Goal: Book appointment/travel/reservation

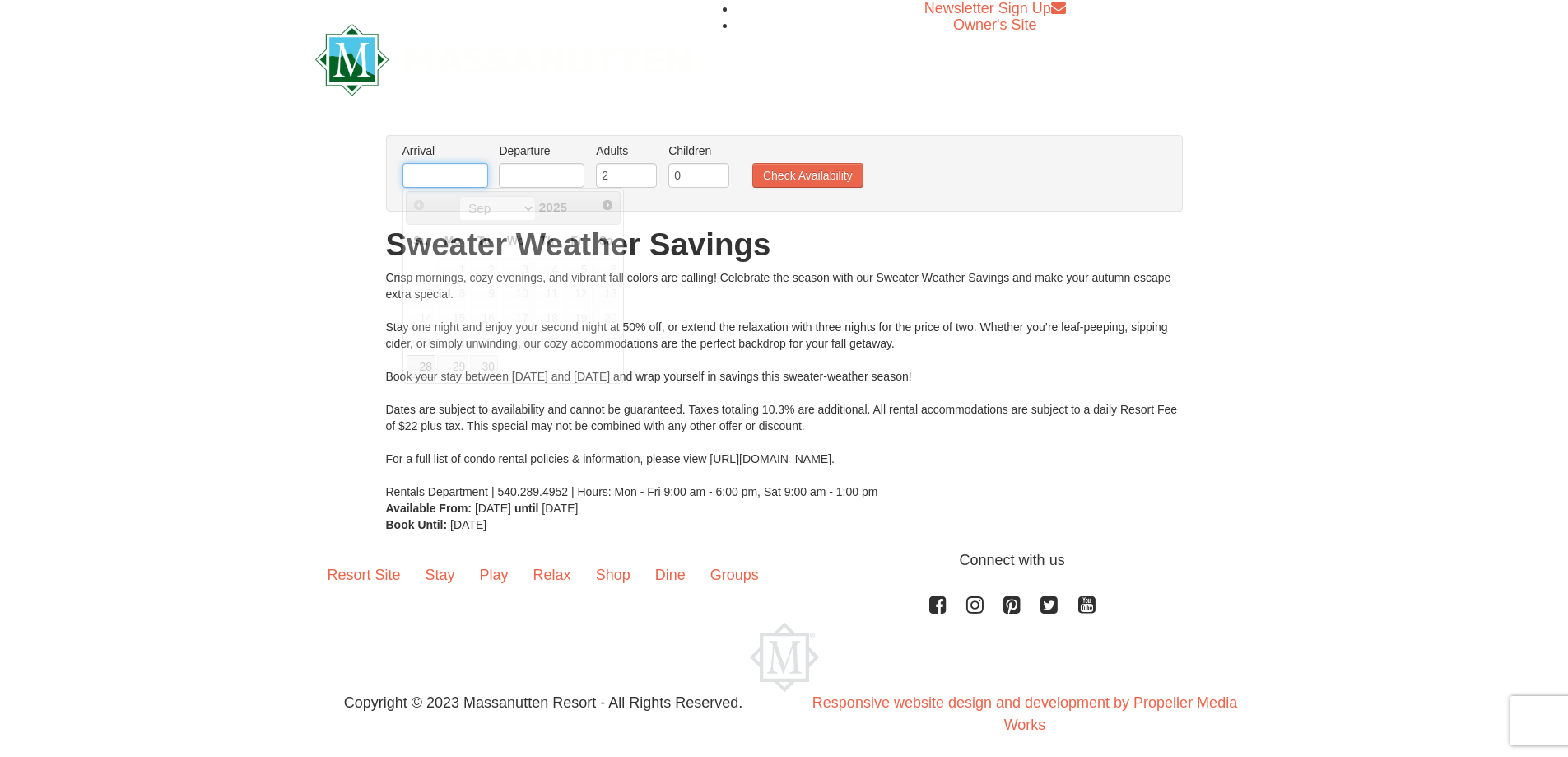
click at [469, 174] on input "text" at bounding box center [445, 176] width 86 height 25
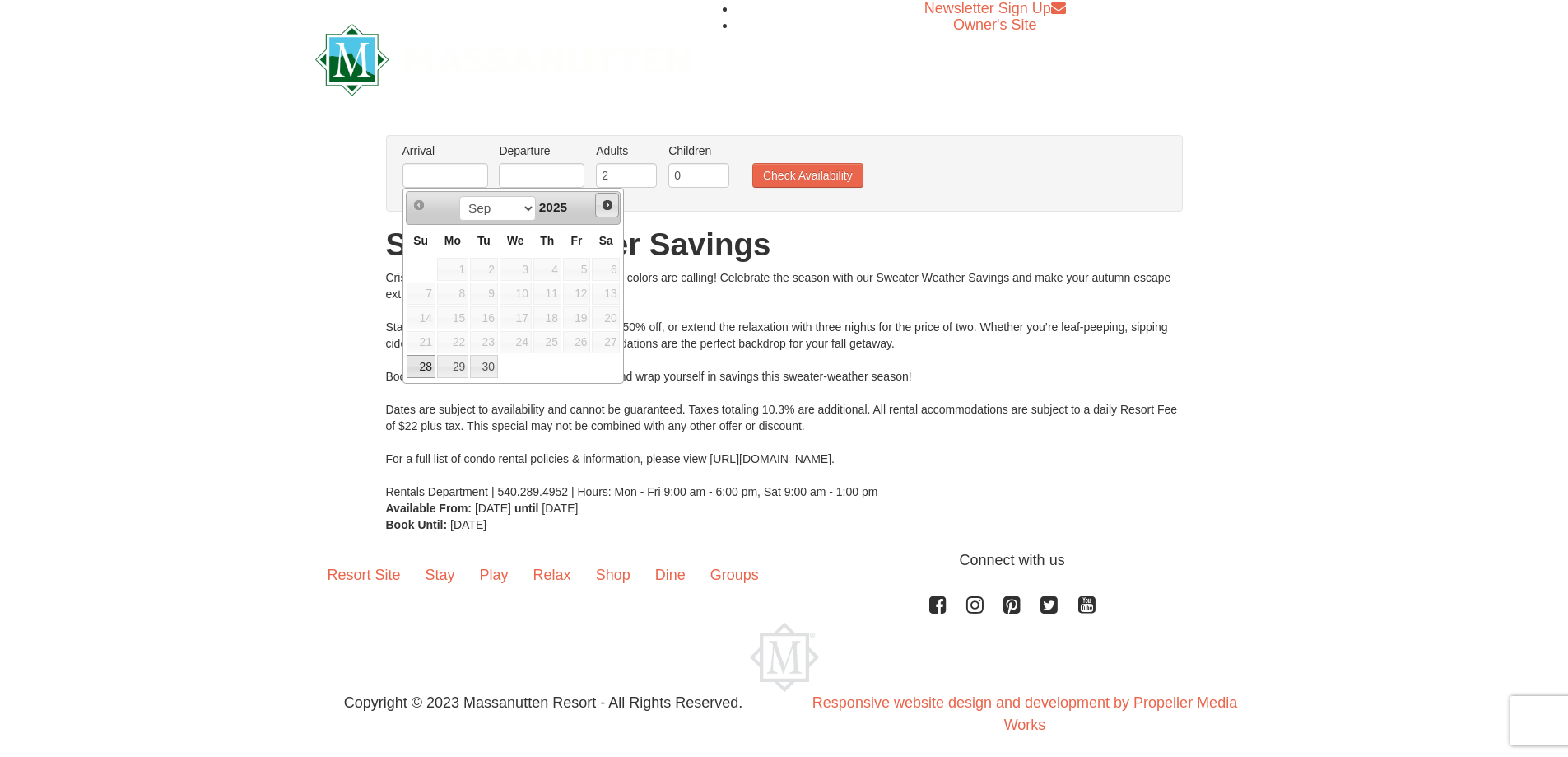
click at [608, 208] on span "Next" at bounding box center [608, 205] width 13 height 13
click at [520, 270] on link "1" at bounding box center [515, 270] width 32 height 23
type input "10/01/2025"
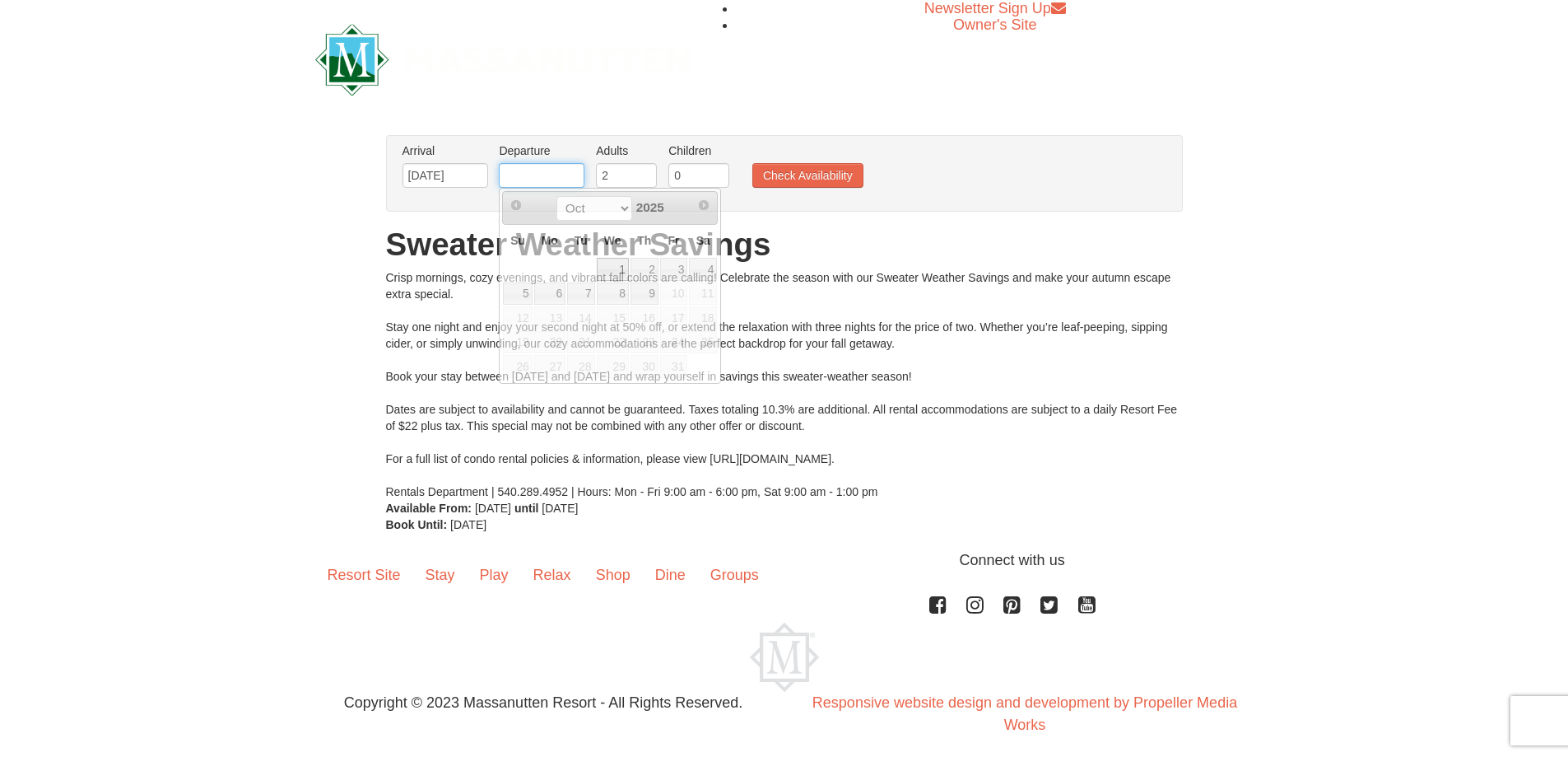
click at [569, 182] on input "text" at bounding box center [542, 176] width 86 height 25
click at [673, 269] on link "3" at bounding box center [675, 270] width 28 height 23
type input "10/03/2025"
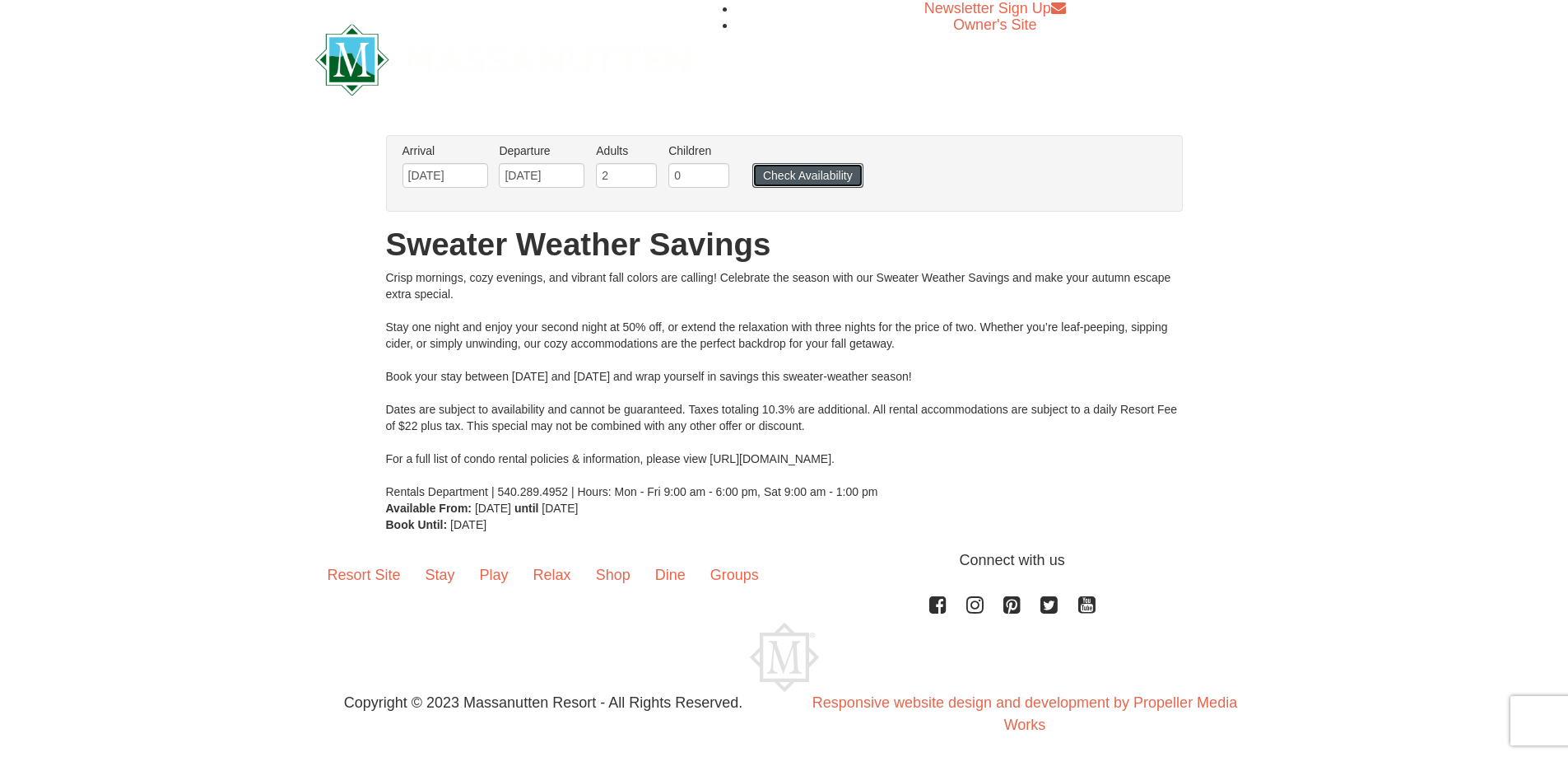
click at [771, 175] on button "Check Availability" at bounding box center [807, 176] width 111 height 25
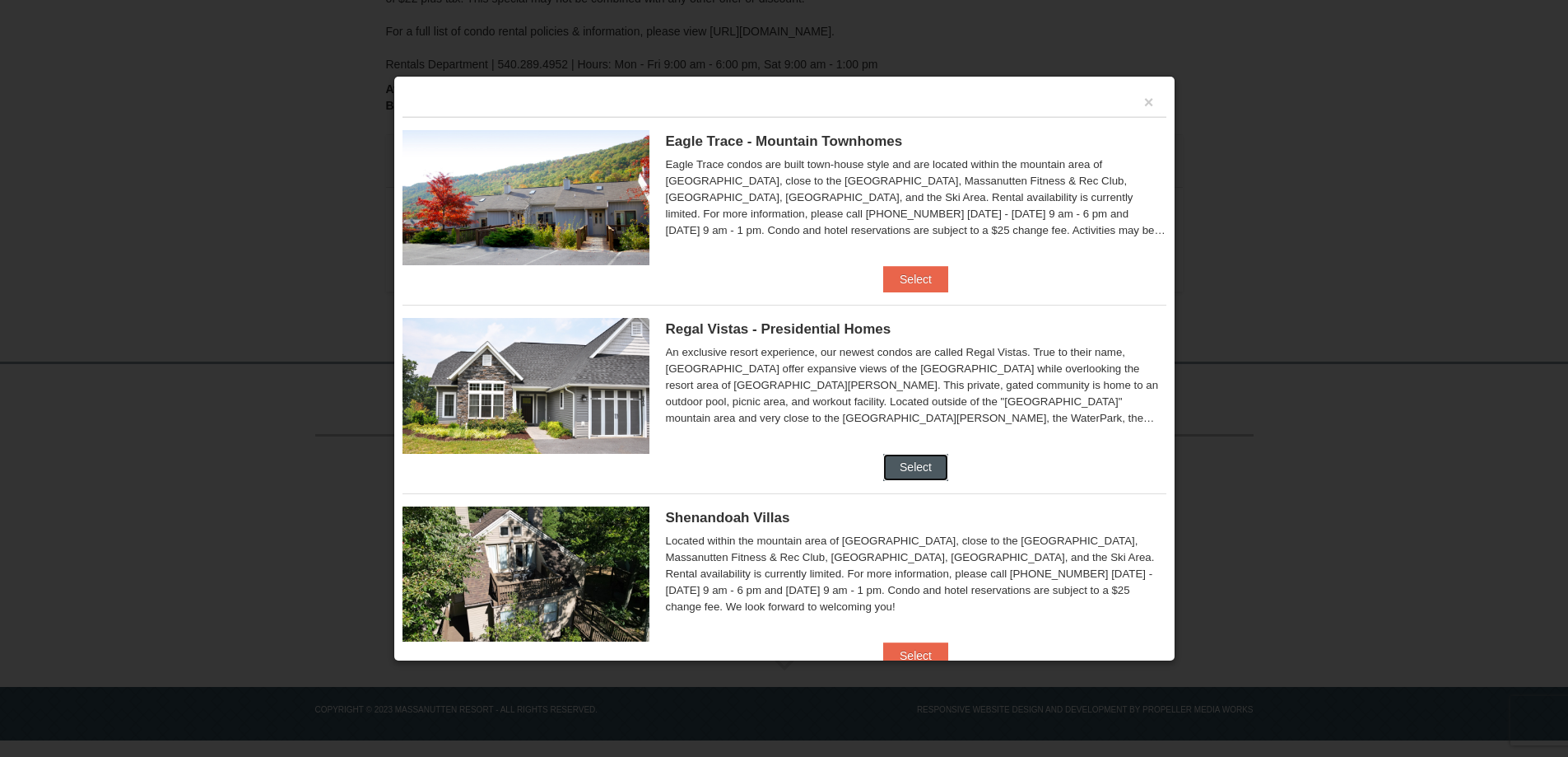
click at [922, 470] on button "Select" at bounding box center [915, 467] width 65 height 27
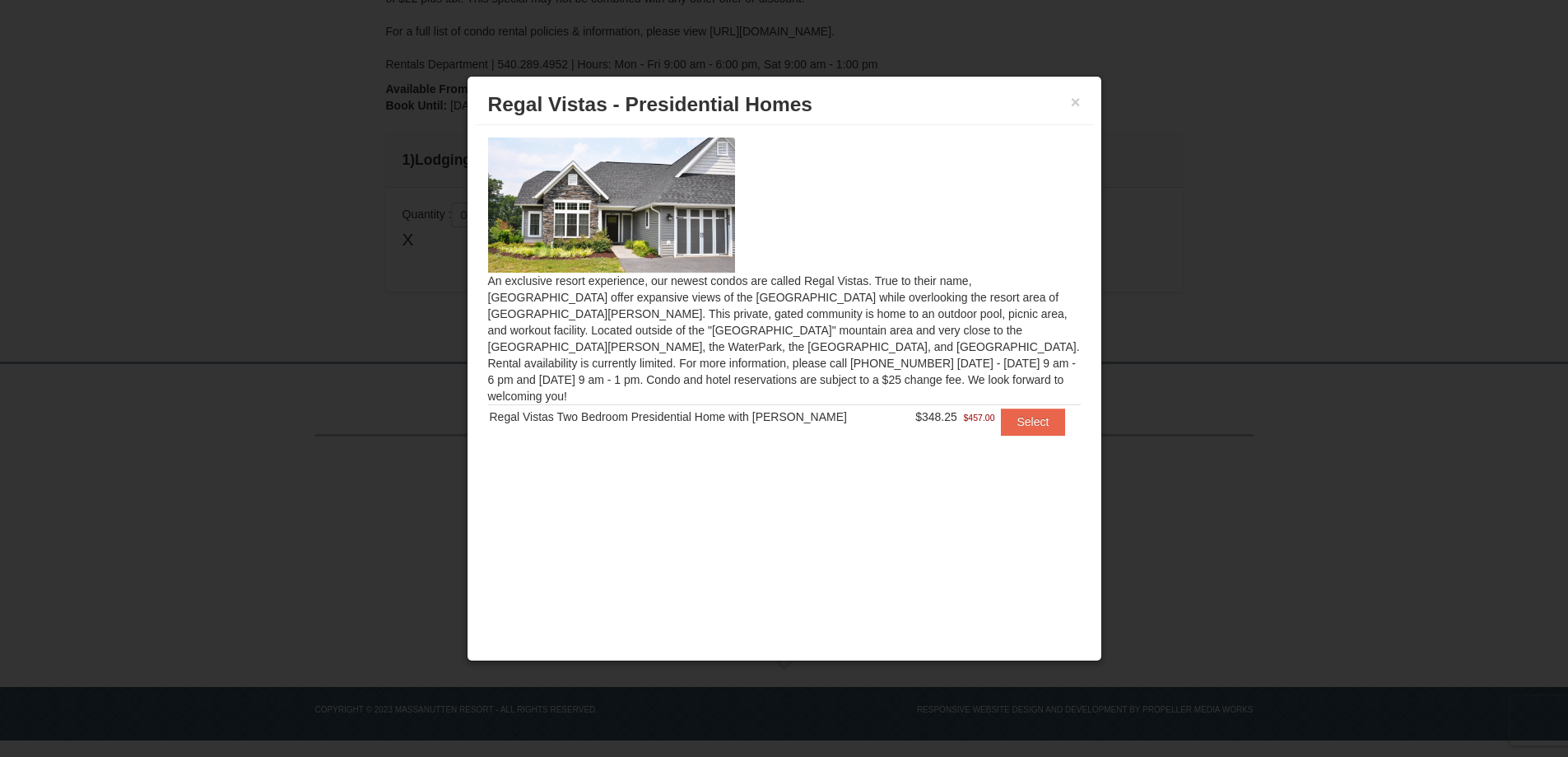
click at [1140, 255] on div at bounding box center [784, 378] width 1568 height 757
click at [1036, 408] on button "Select" at bounding box center [1033, 422] width 65 height 27
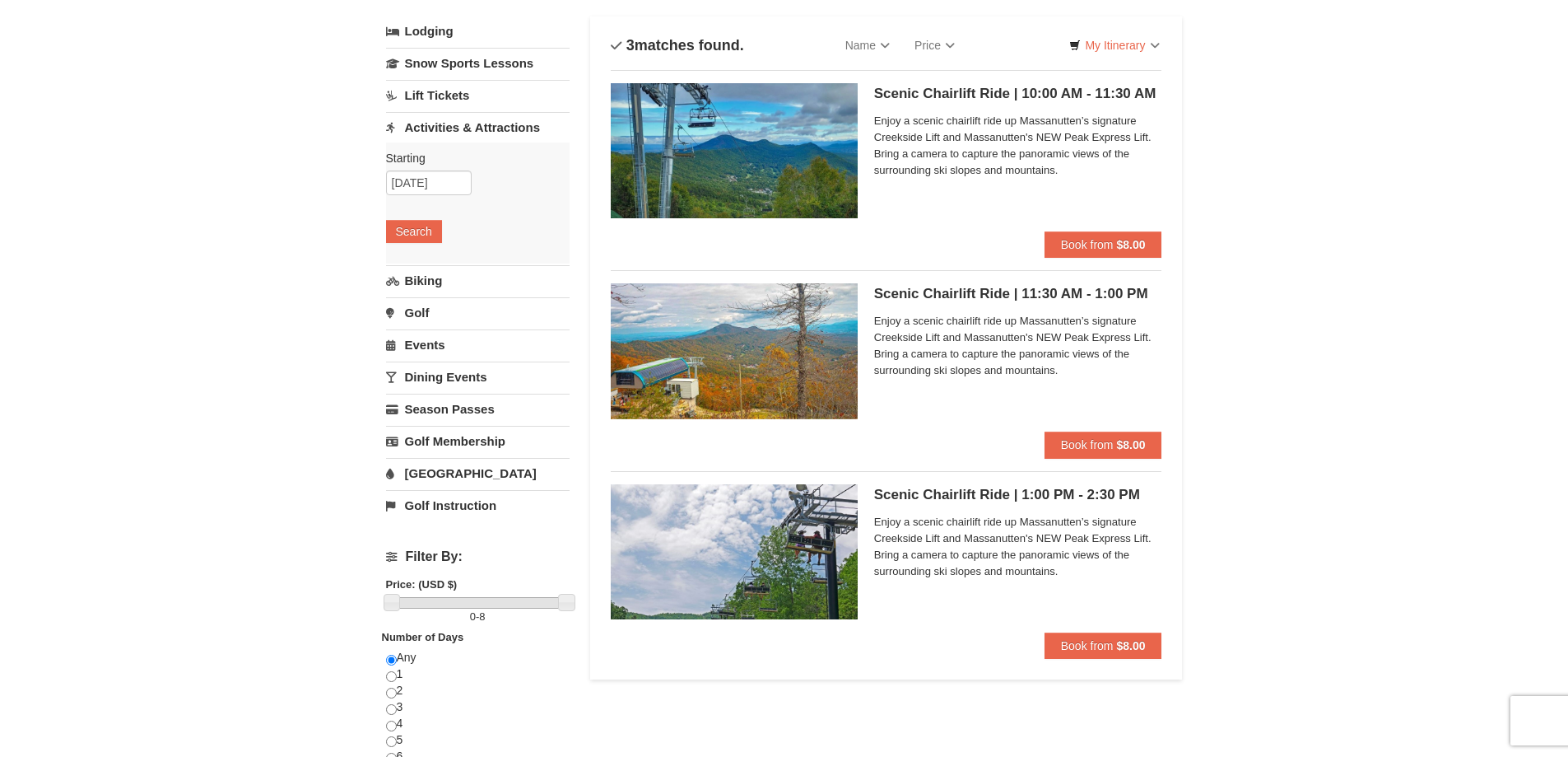
scroll to position [99, 0]
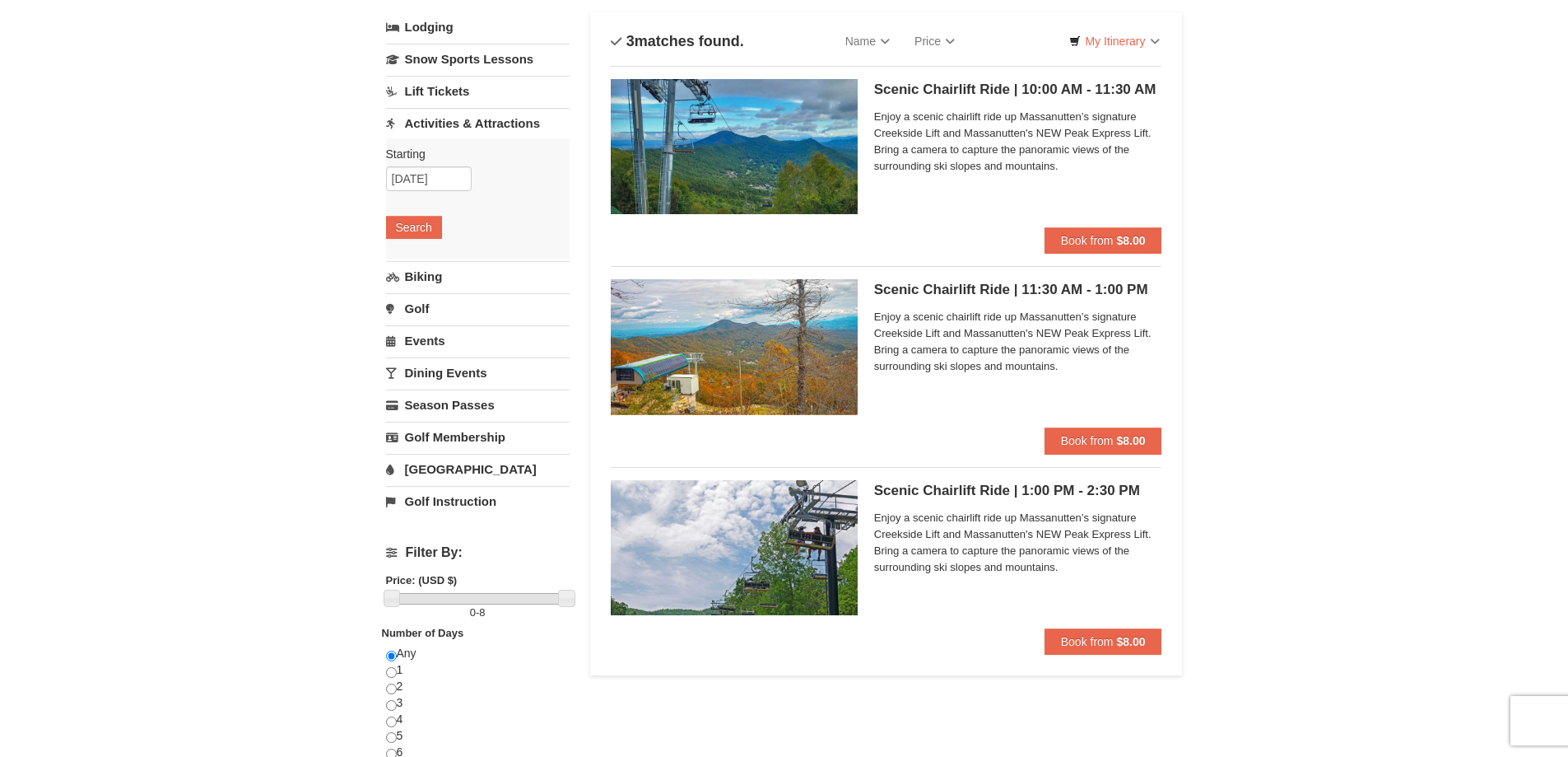
click at [1272, 186] on div "× Categories List Filter My Itinerary Questions? 1-540-289-9441 Lodging Arrival…" at bounding box center [784, 536] width 1568 height 1155
drag, startPoint x: 1272, startPoint y: 186, endPoint x: 1256, endPoint y: 189, distance: 16.3
click at [1256, 189] on div "× Categories List Filter My Itinerary Questions? 1-540-289-9441 Lodging Arrival…" at bounding box center [784, 536] width 1568 height 1155
click at [1102, 643] on span "Book from" at bounding box center [1087, 642] width 52 height 13
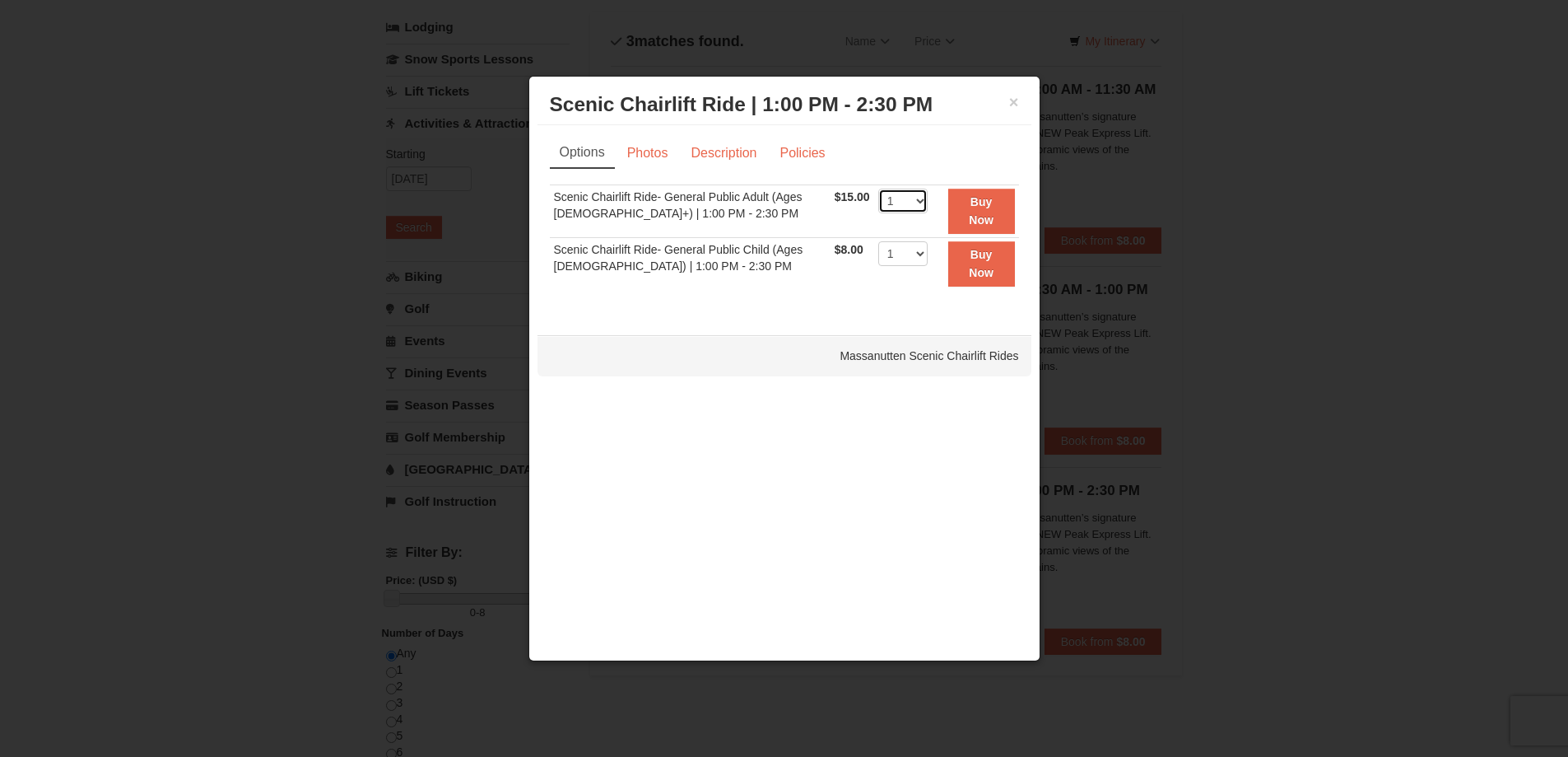
click at [911, 207] on select "1 2 3 4 5 6 7 8 9 10 11 12 13 14 15 16 17 18 19 20 21 22" at bounding box center [904, 201] width 50 height 25
click at [1017, 104] on button "×" at bounding box center [1014, 102] width 10 height 17
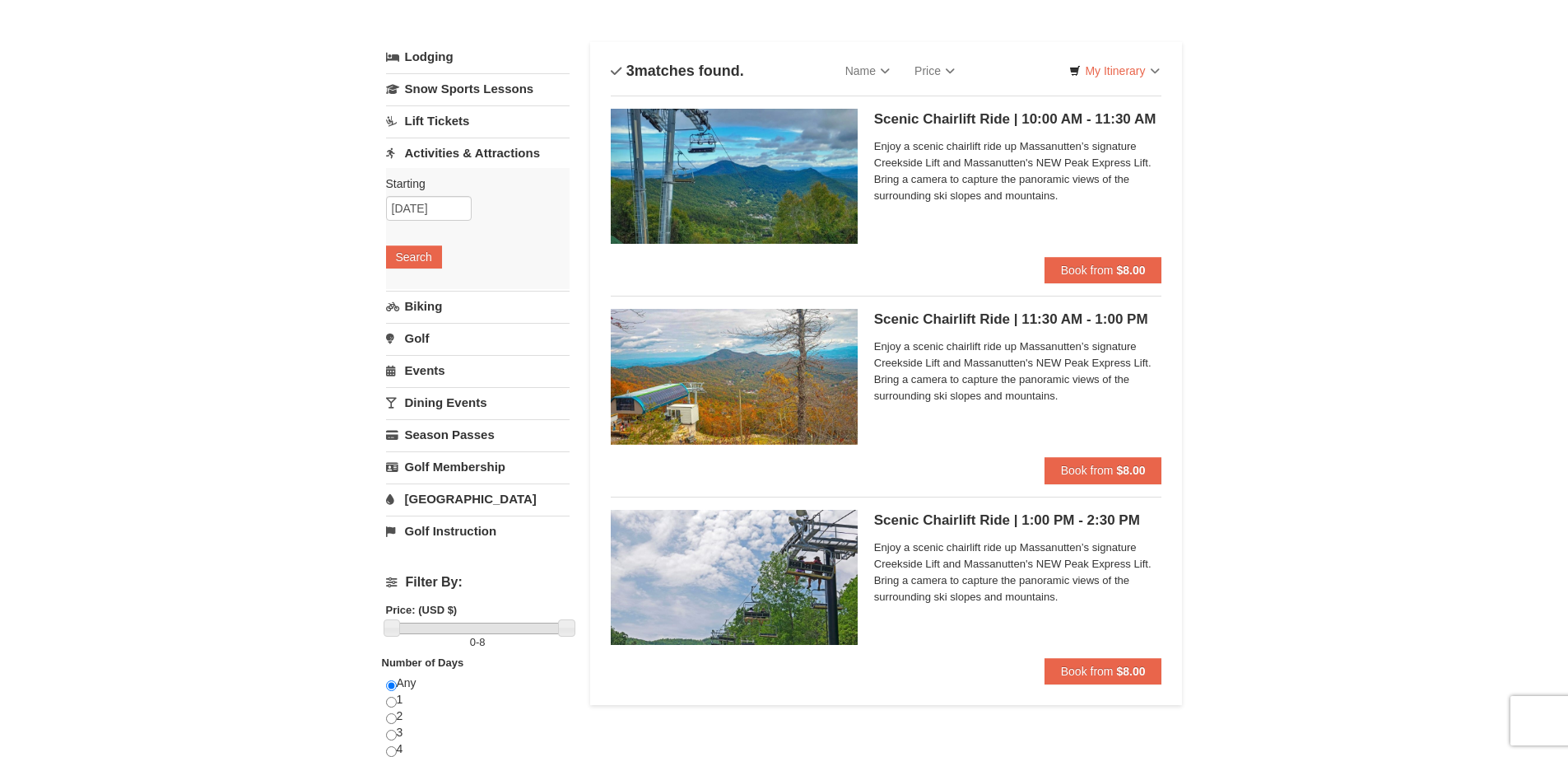
scroll to position [0, 0]
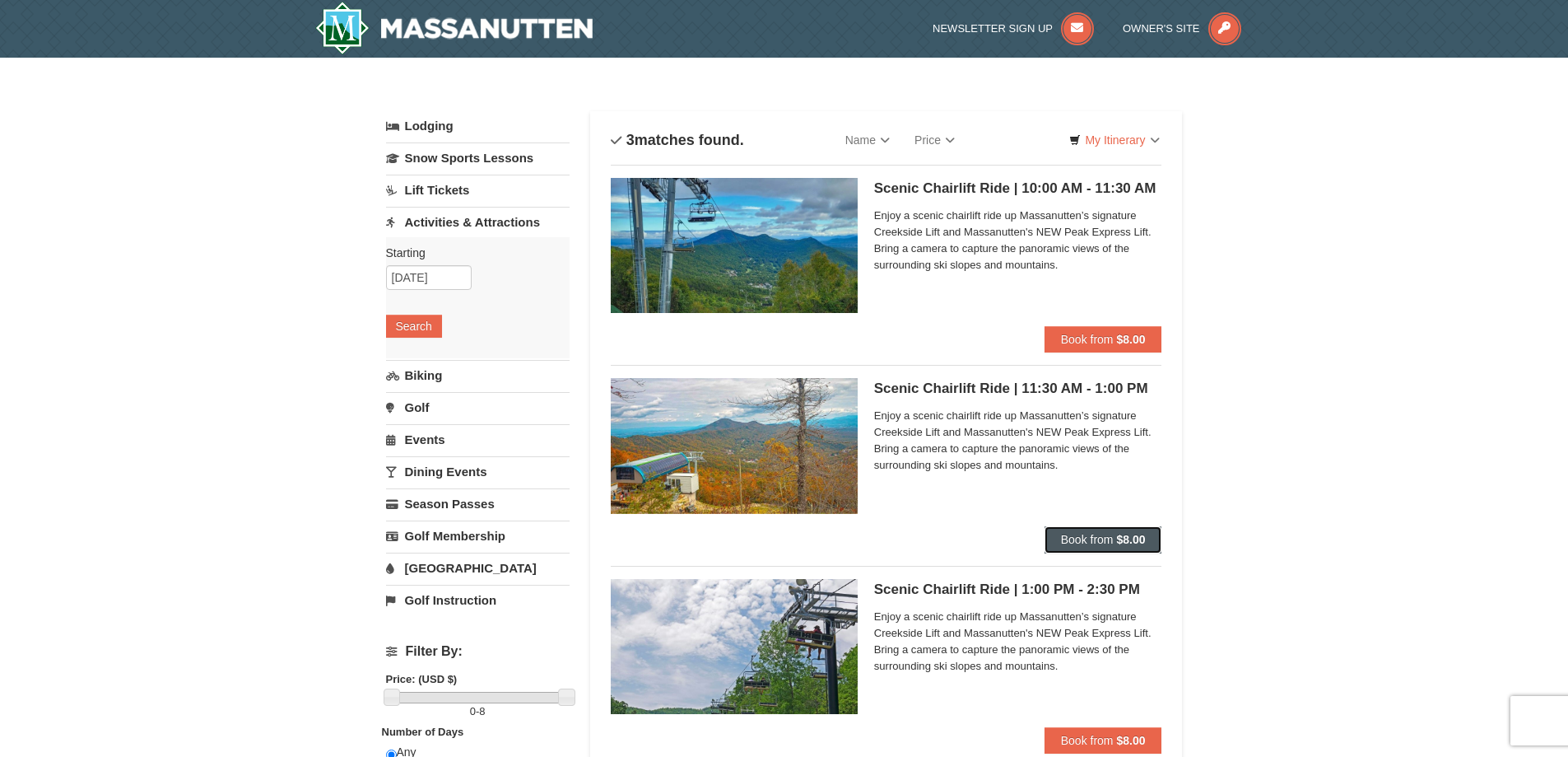
click at [1090, 544] on span "Book from" at bounding box center [1087, 540] width 52 height 13
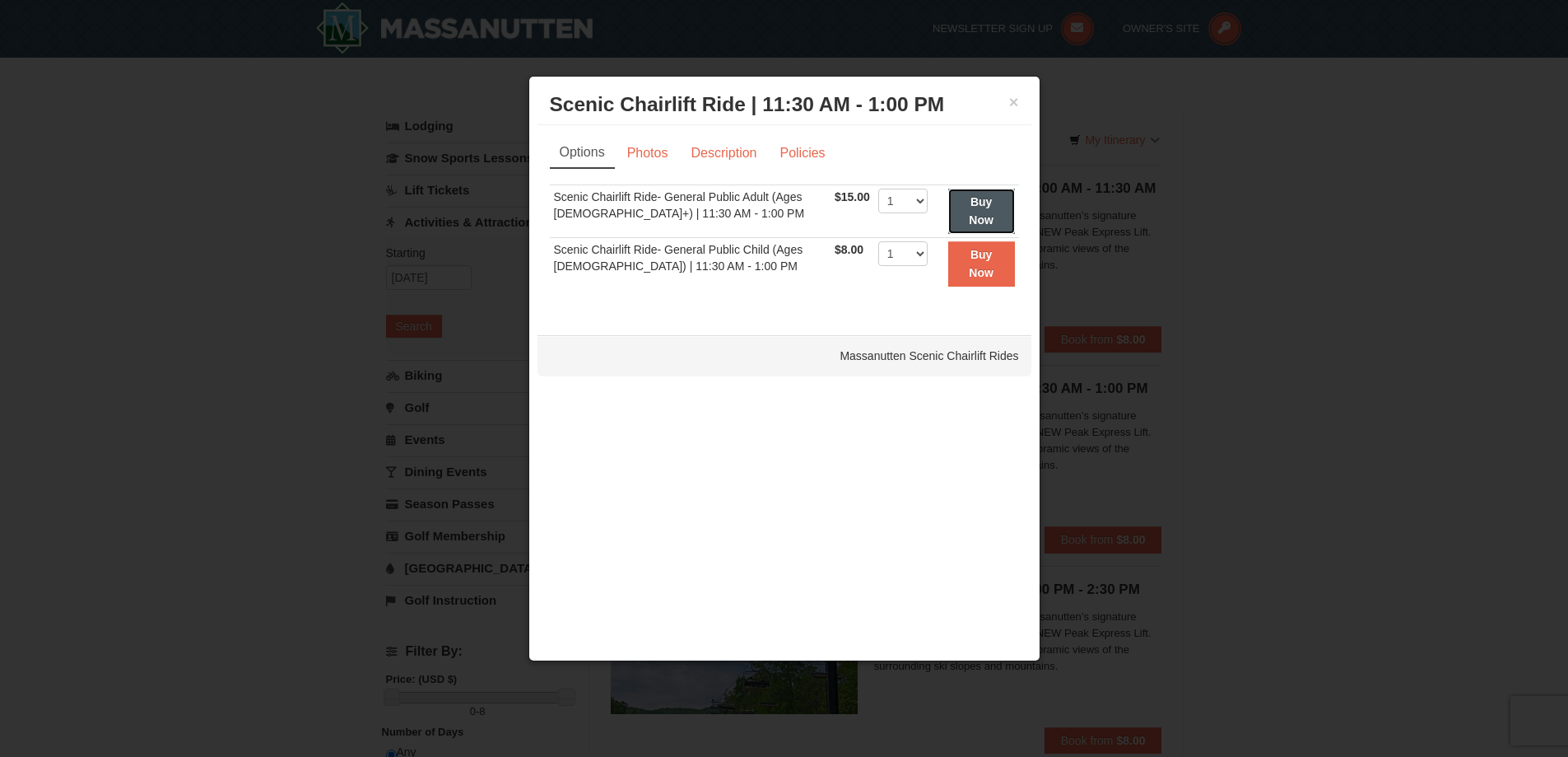
click at [987, 199] on strong "Buy Now" at bounding box center [982, 210] width 25 height 31
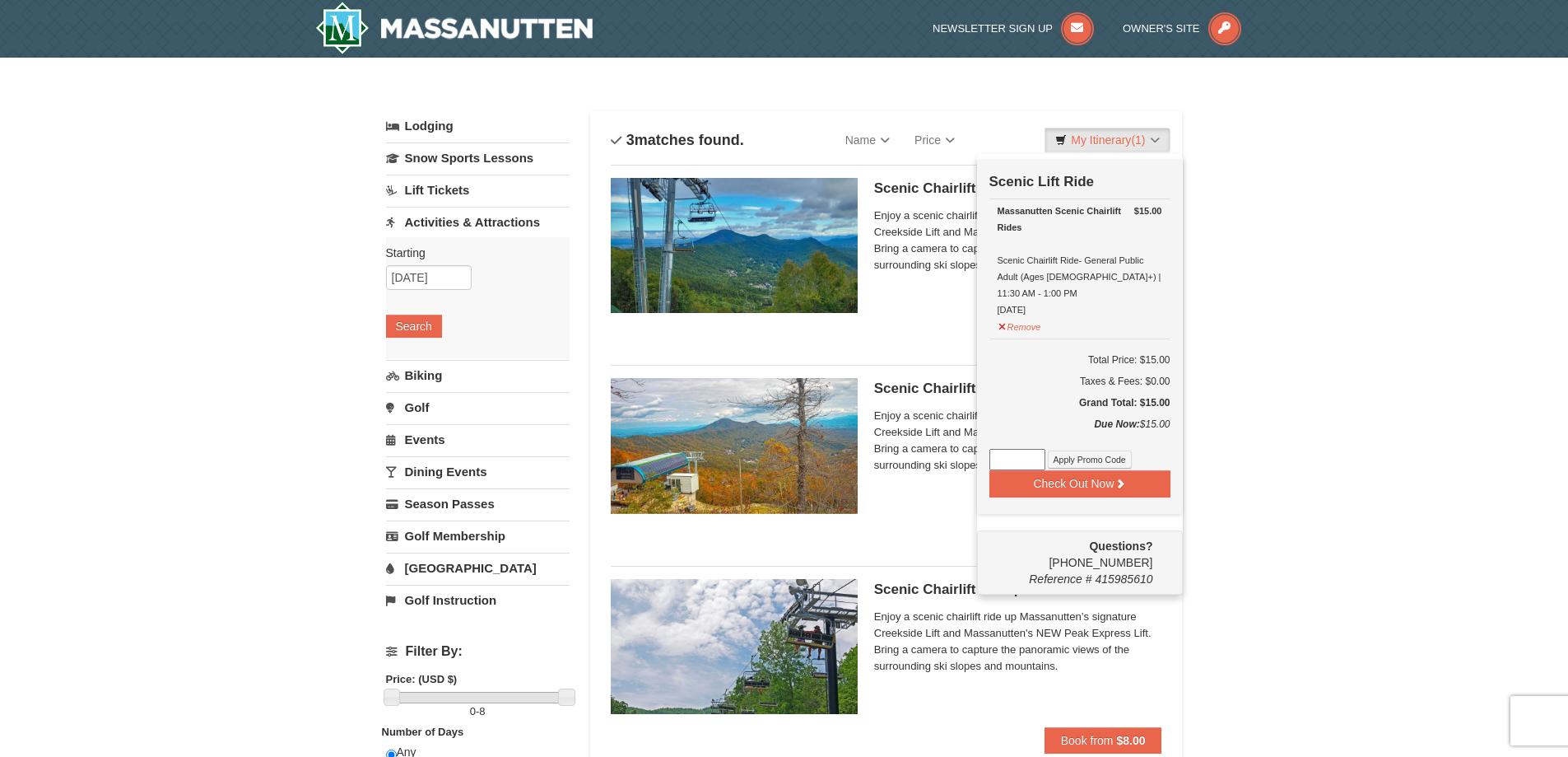
scroll to position [5, 0]
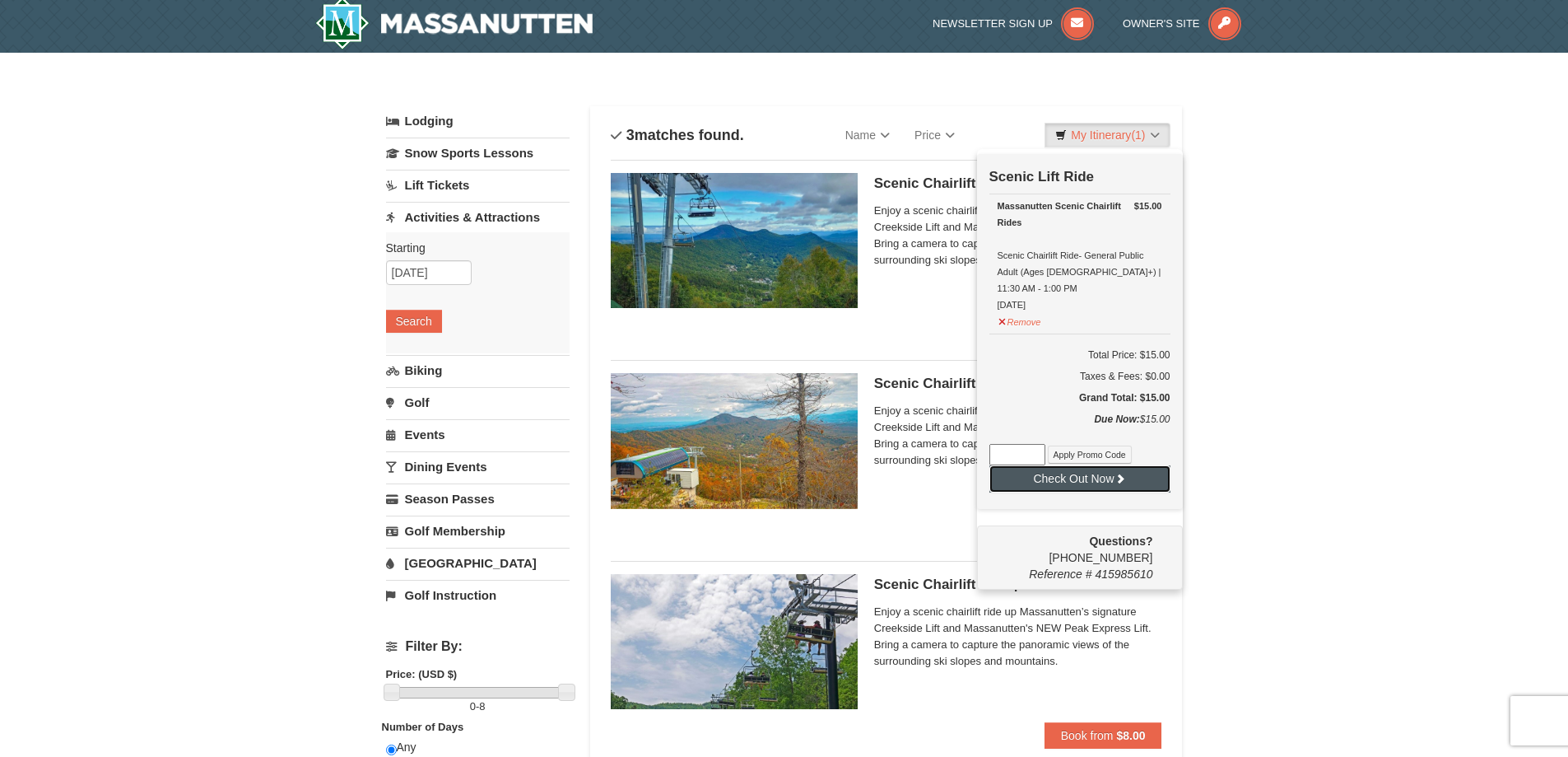
click at [1125, 473] on icon at bounding box center [1120, 478] width 12 height 12
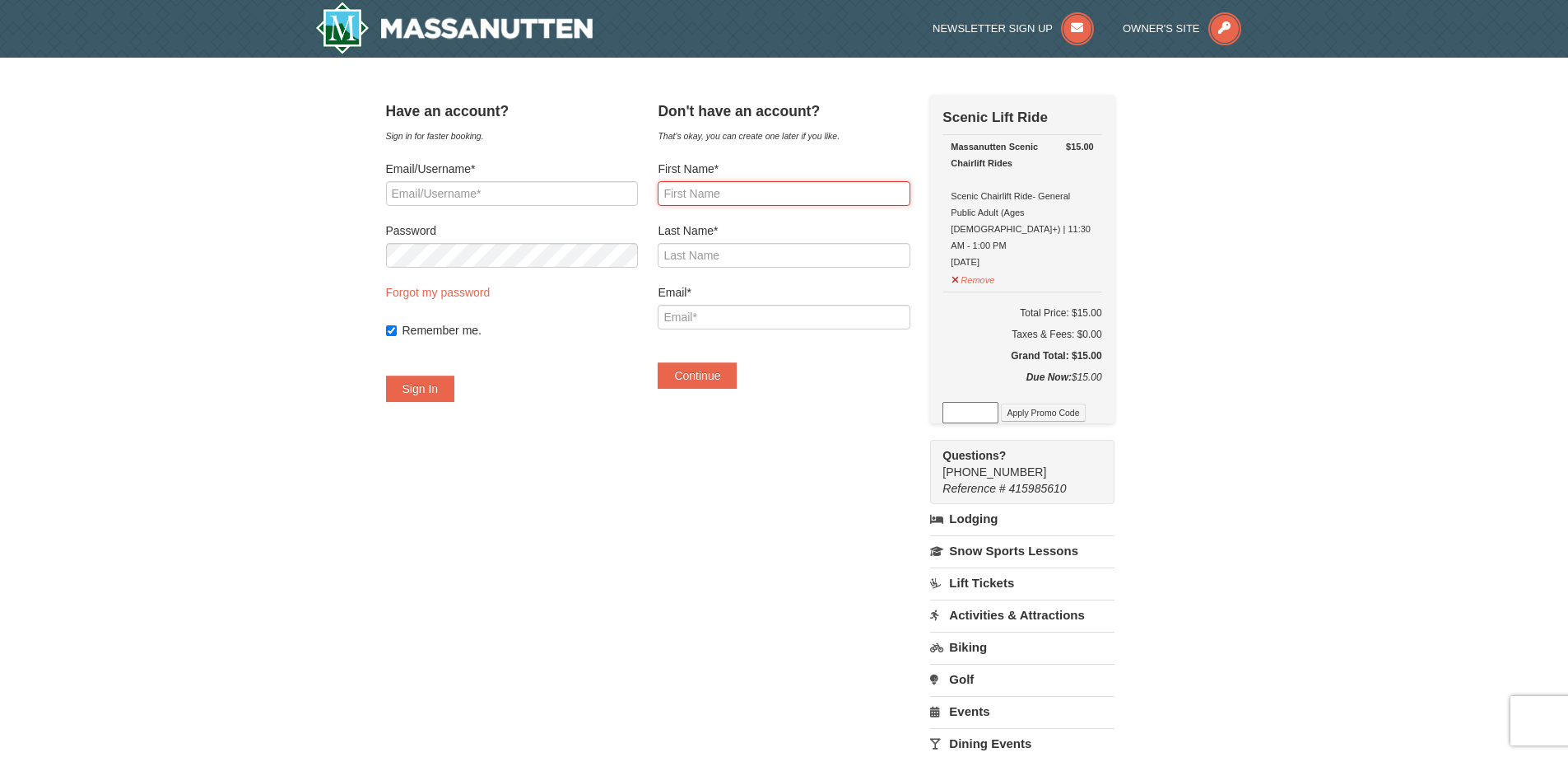
click at [745, 189] on input "First Name*" at bounding box center [784, 193] width 252 height 25
type input "Rosalie"
type input "Menye"
type input "info@bosokitchen.com"
click at [736, 371] on button "Continue" at bounding box center [697, 375] width 79 height 27
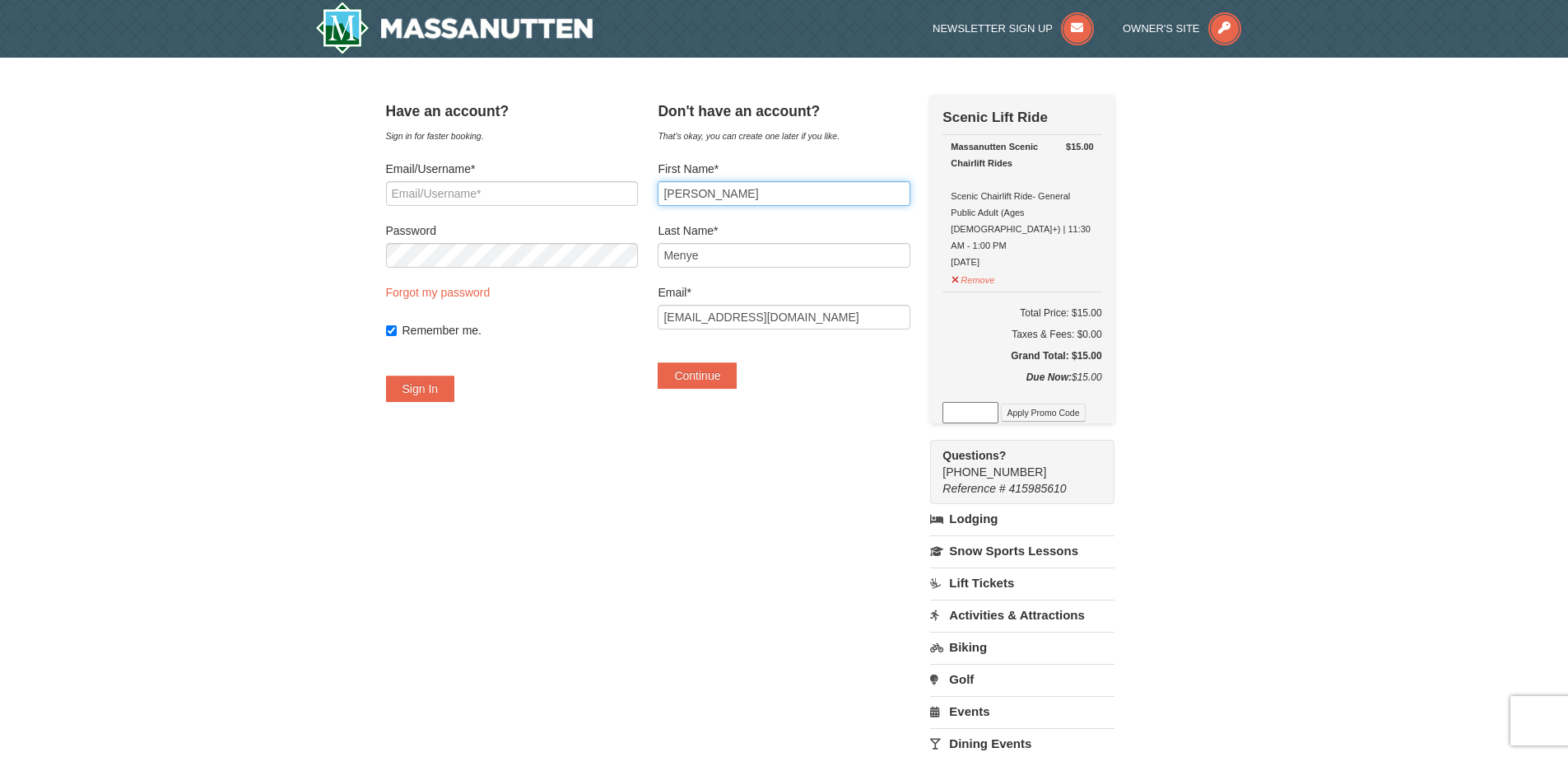
click at [726, 198] on input "Rosalie" at bounding box center [784, 193] width 252 height 25
type input "Jeannette"
click at [711, 385] on button "Continue" at bounding box center [697, 375] width 79 height 27
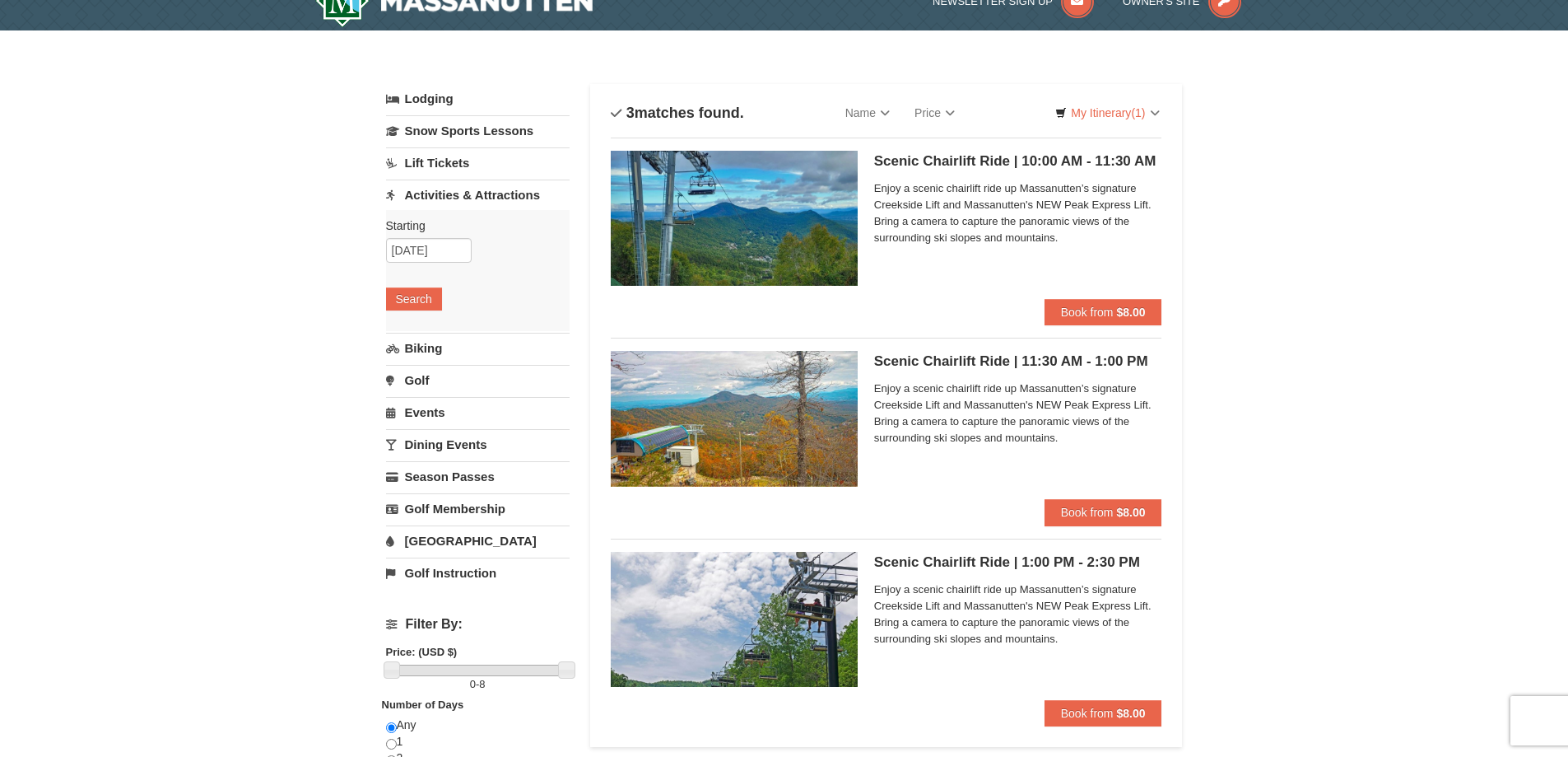
scroll to position [5, 0]
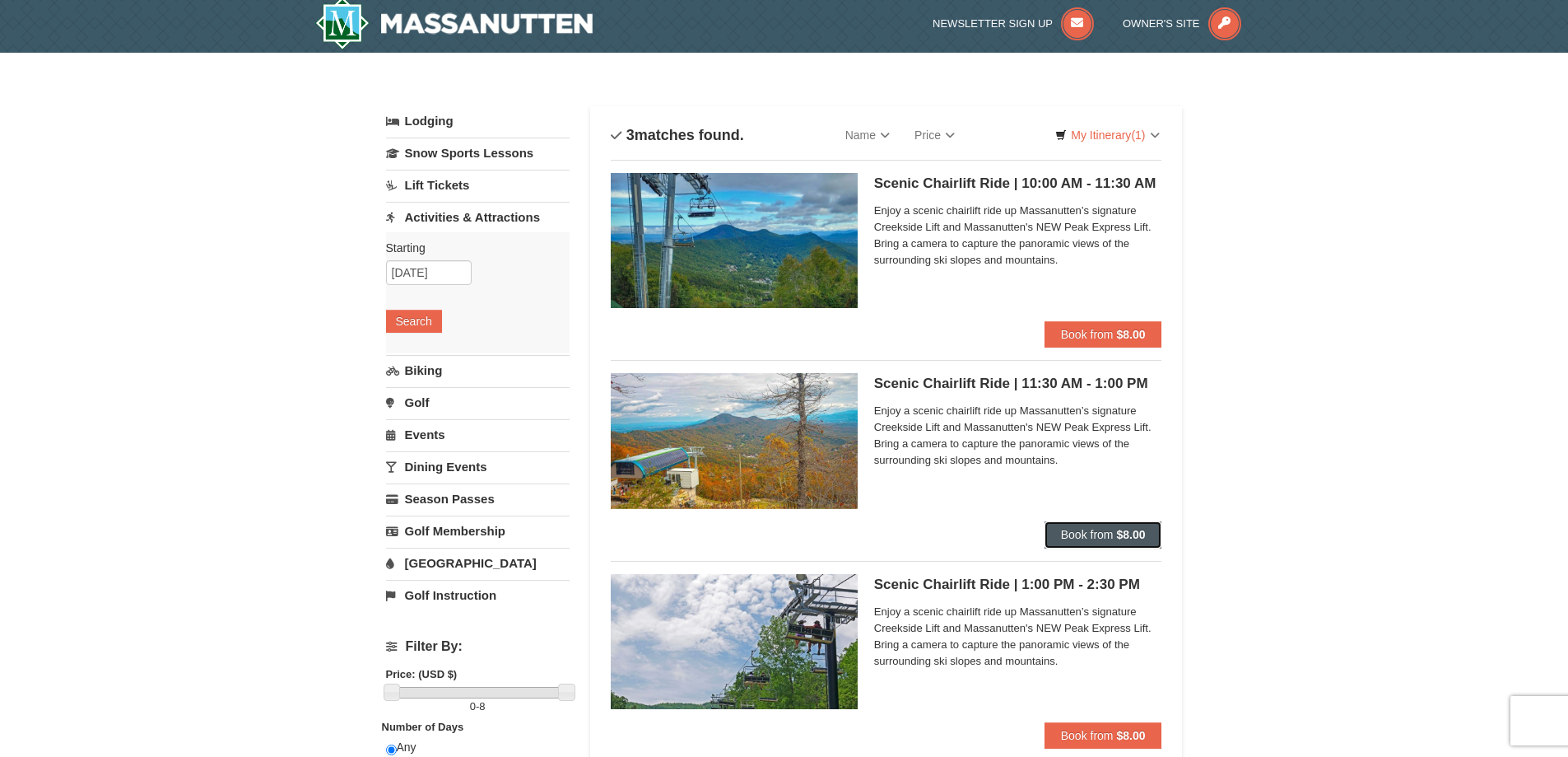
click at [1071, 529] on span "Book from" at bounding box center [1087, 534] width 52 height 13
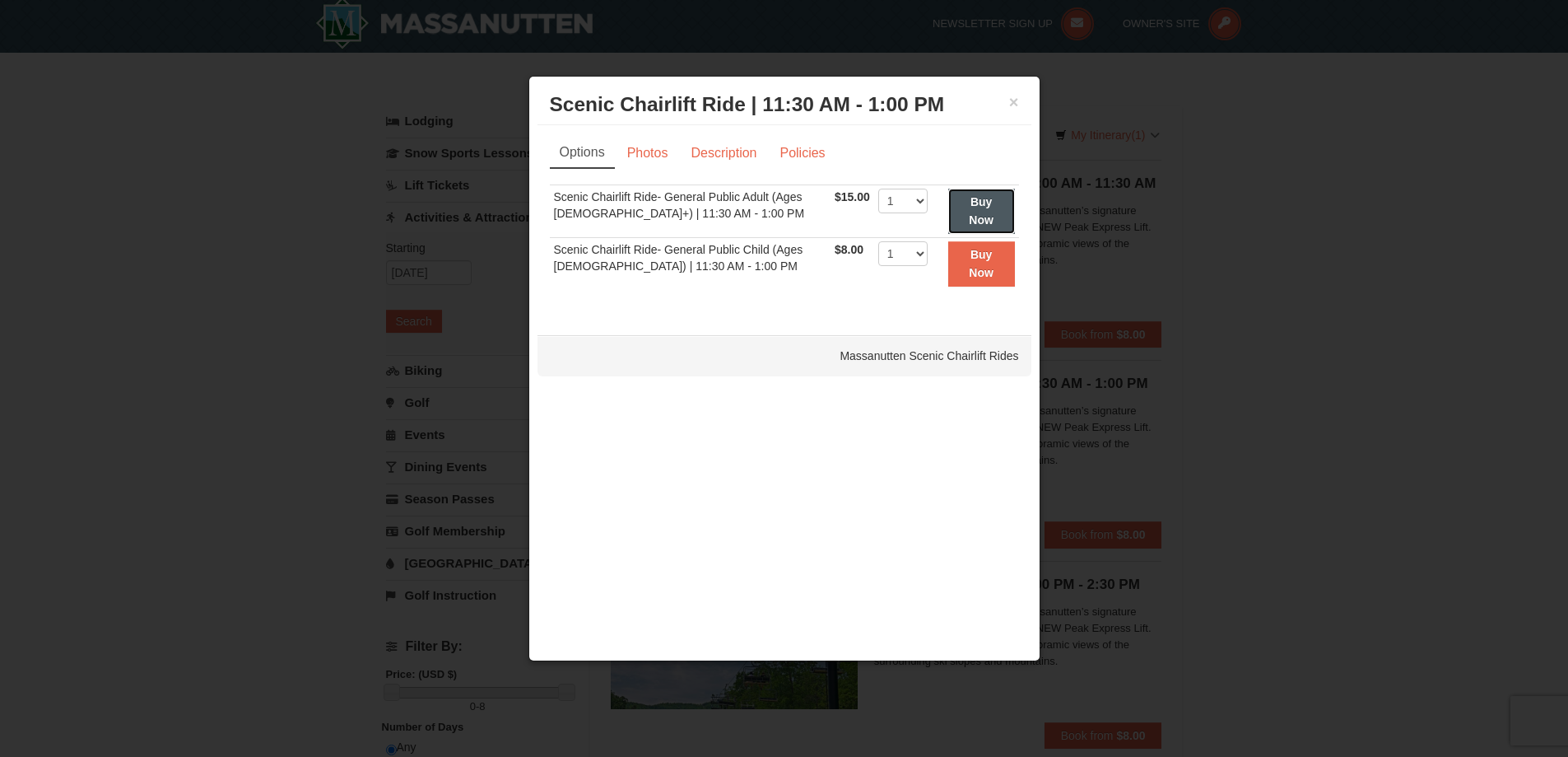
click at [966, 211] on button "Buy Now" at bounding box center [981, 211] width 67 height 45
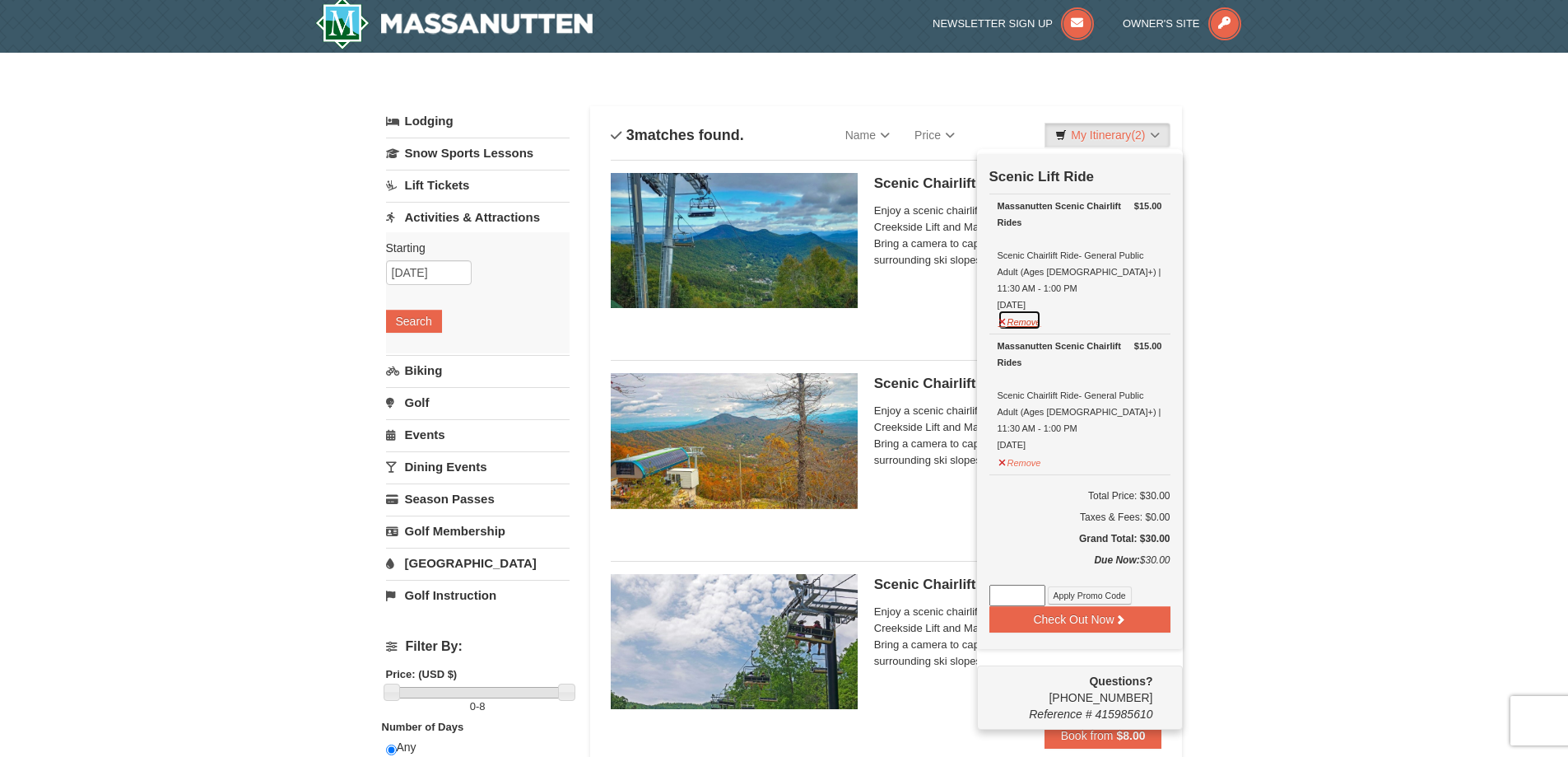
click at [1005, 313] on button "Remove" at bounding box center [1020, 319] width 44 height 20
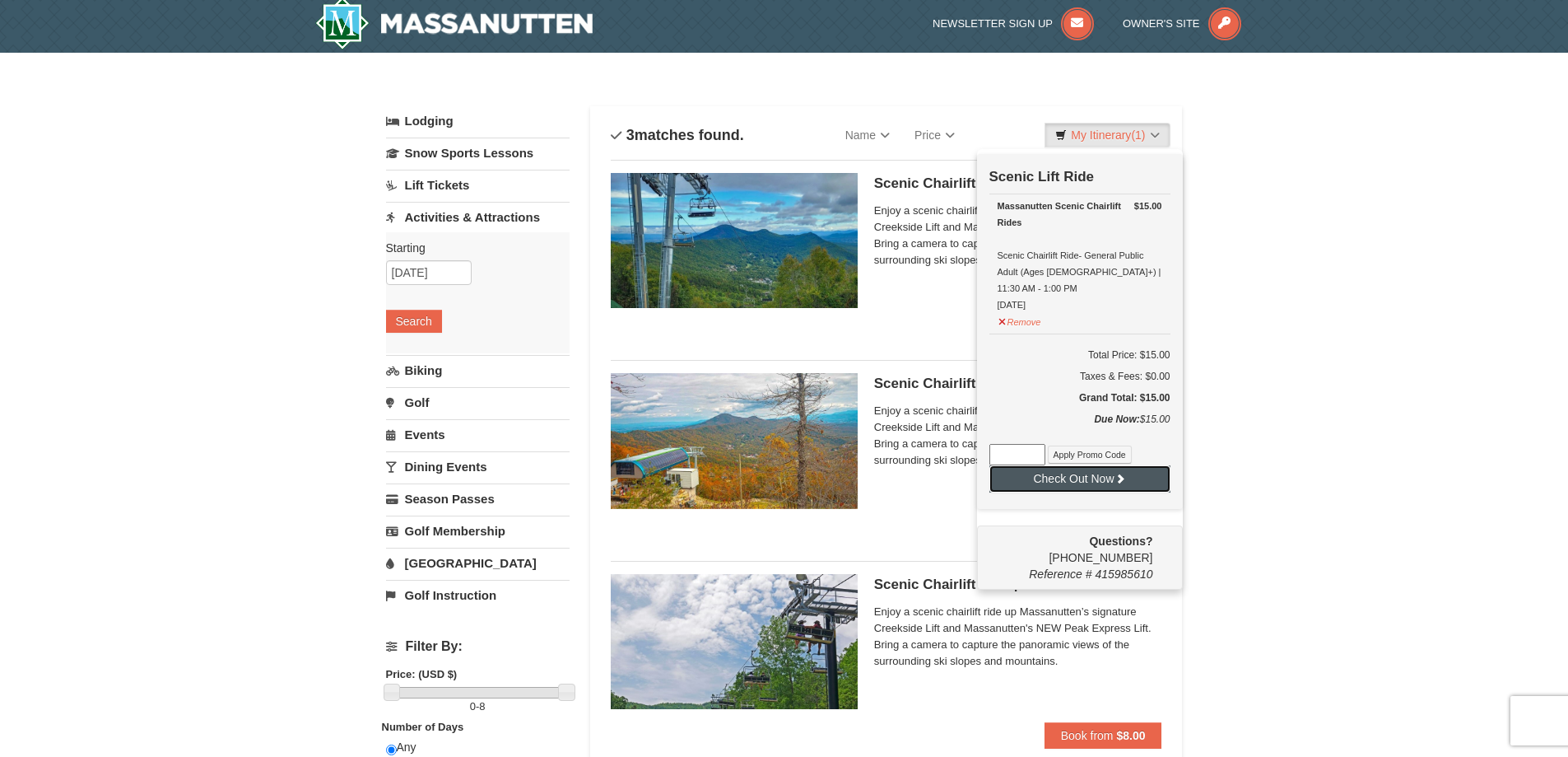
click at [1041, 465] on button "Check Out Now" at bounding box center [1080, 478] width 181 height 27
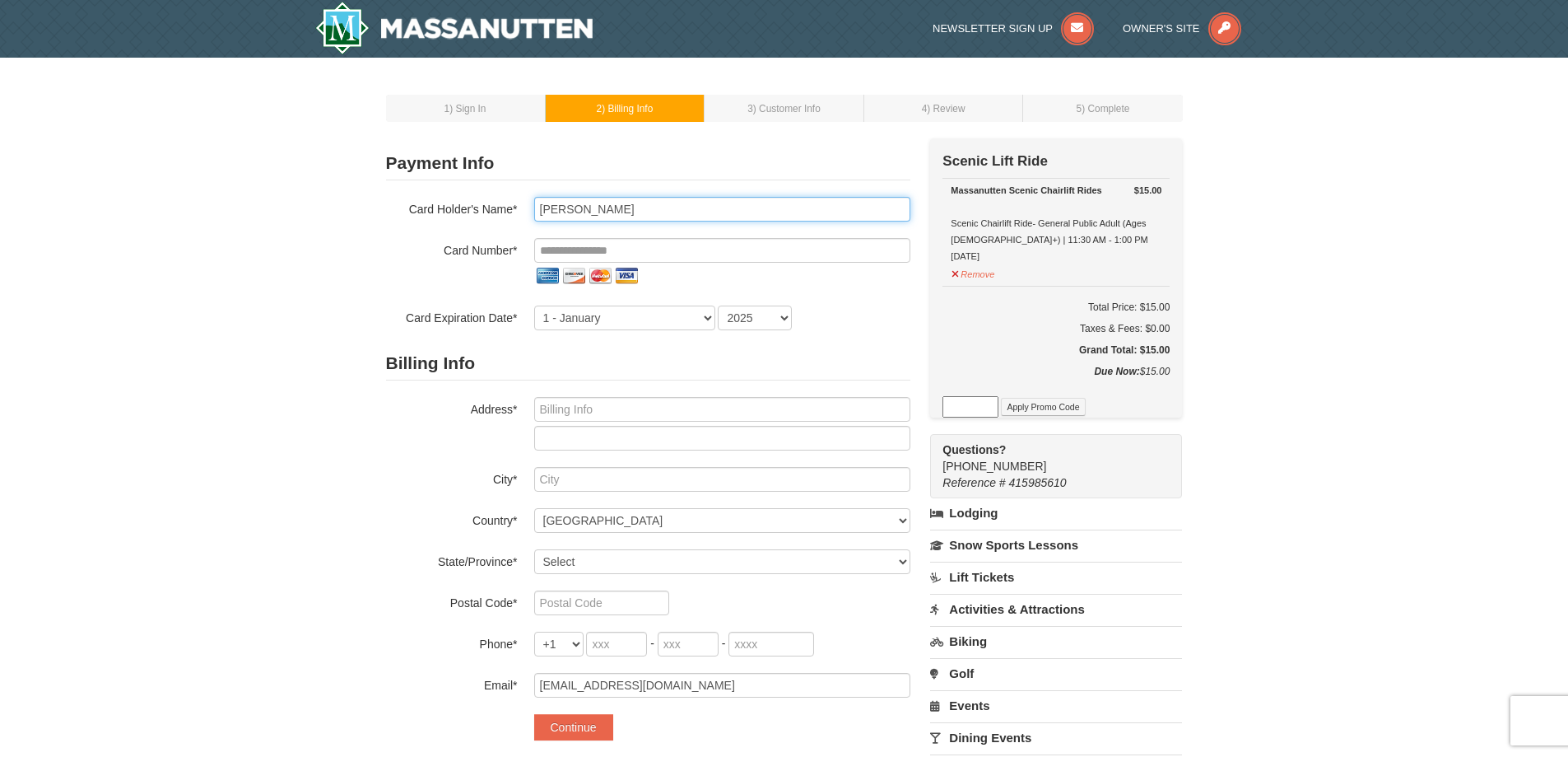
click at [662, 208] on input "[PERSON_NAME]" at bounding box center [722, 209] width 376 height 25
click at [662, 208] on input "Rosalie Menye" at bounding box center [722, 209] width 376 height 25
type input "[PERSON_NAME]"
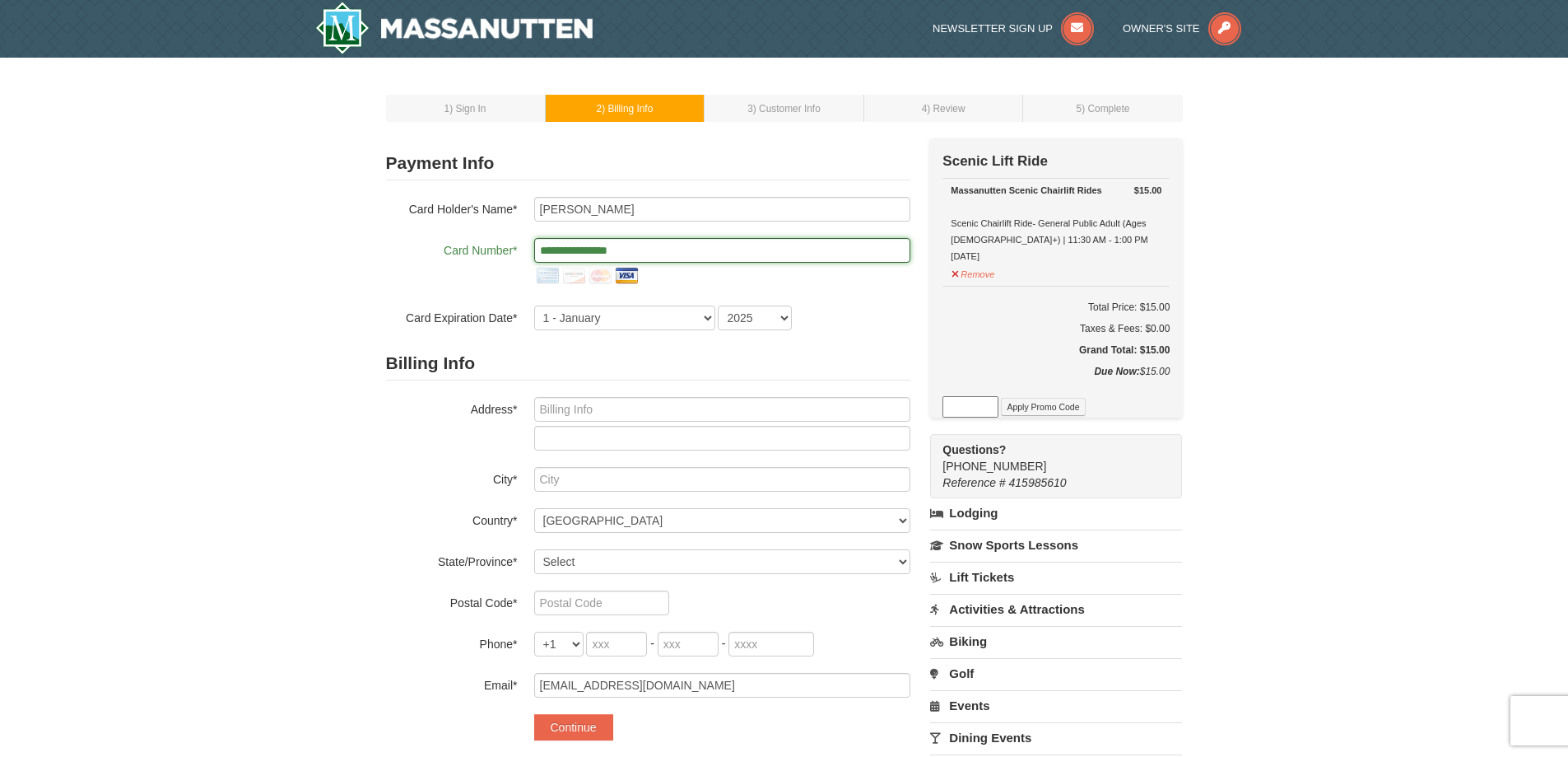
type input "**********"
select select "6"
click at [757, 315] on select "2025 2026 2027 2028 2029 2030 2031 2032 2033 2034" at bounding box center [755, 318] width 74 height 25
select select "2029"
click at [717, 305] on select "2025 2026 2027 2028 2029 2030 2031 2032 2033 2034" at bounding box center [755, 318] width 74 height 25
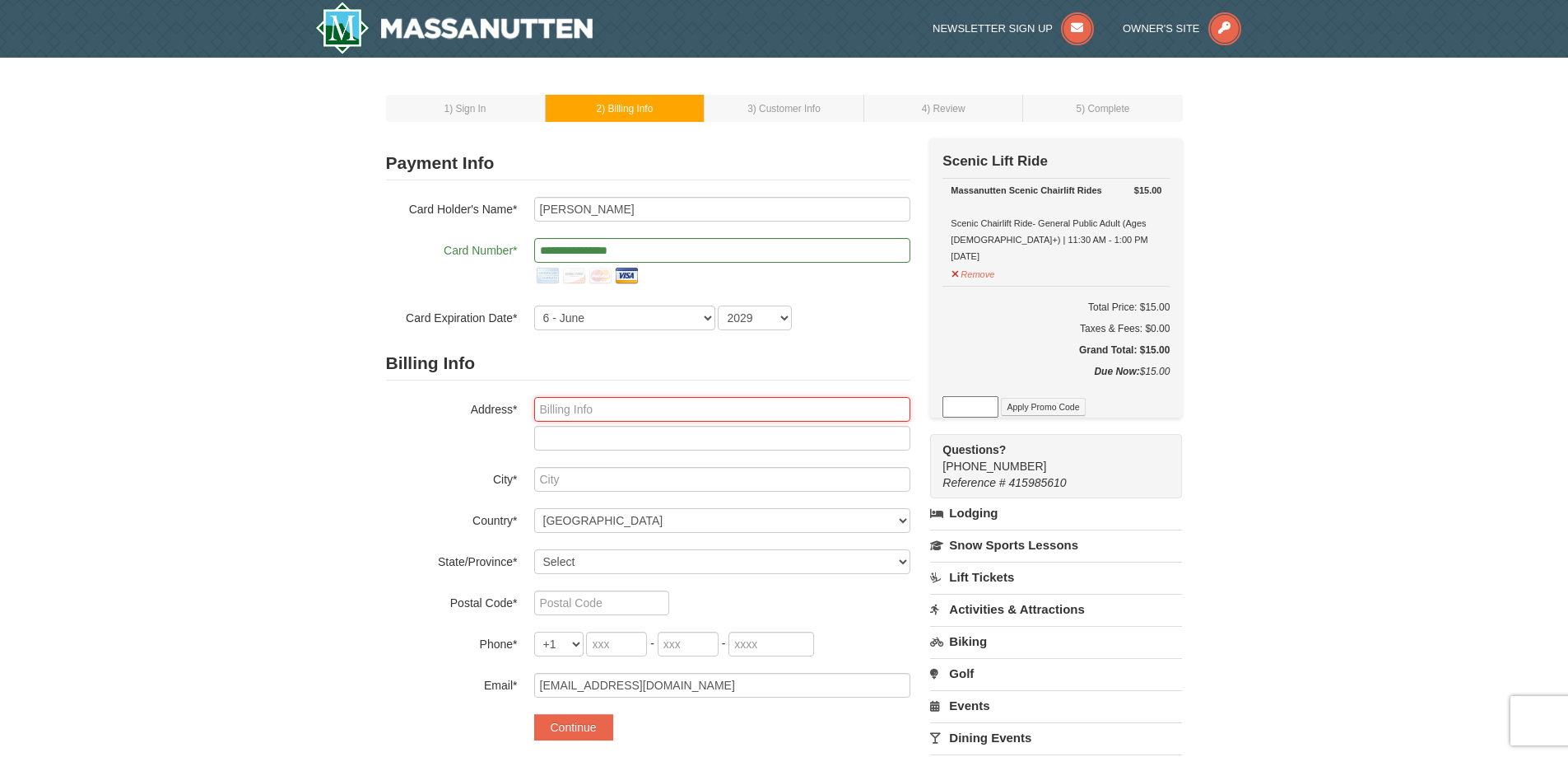
click at [749, 415] on input "text" at bounding box center [722, 409] width 376 height 25
type input "14665 Forsythia Terrace,"
type input "Woodbridge"
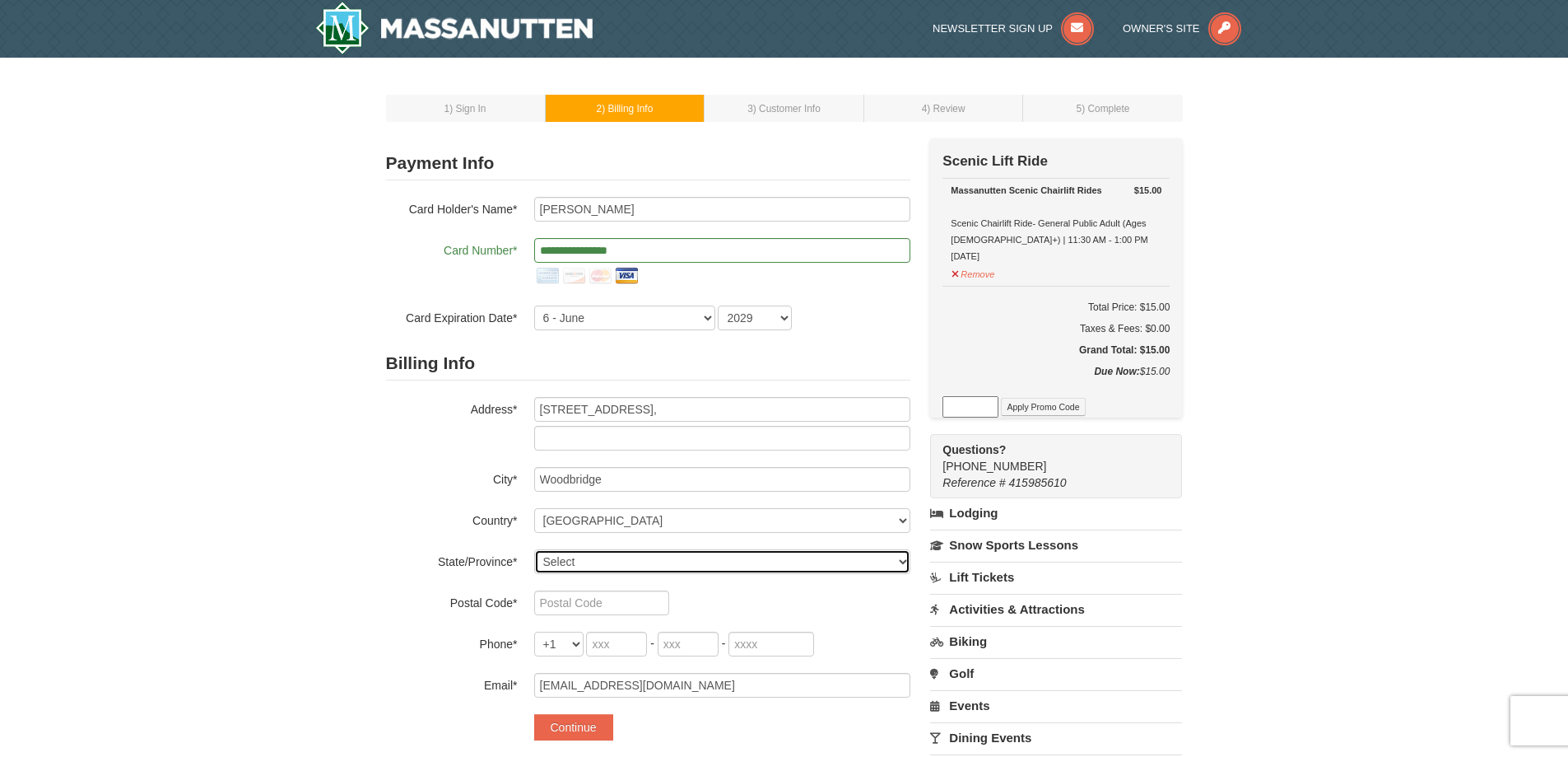
select select "VA"
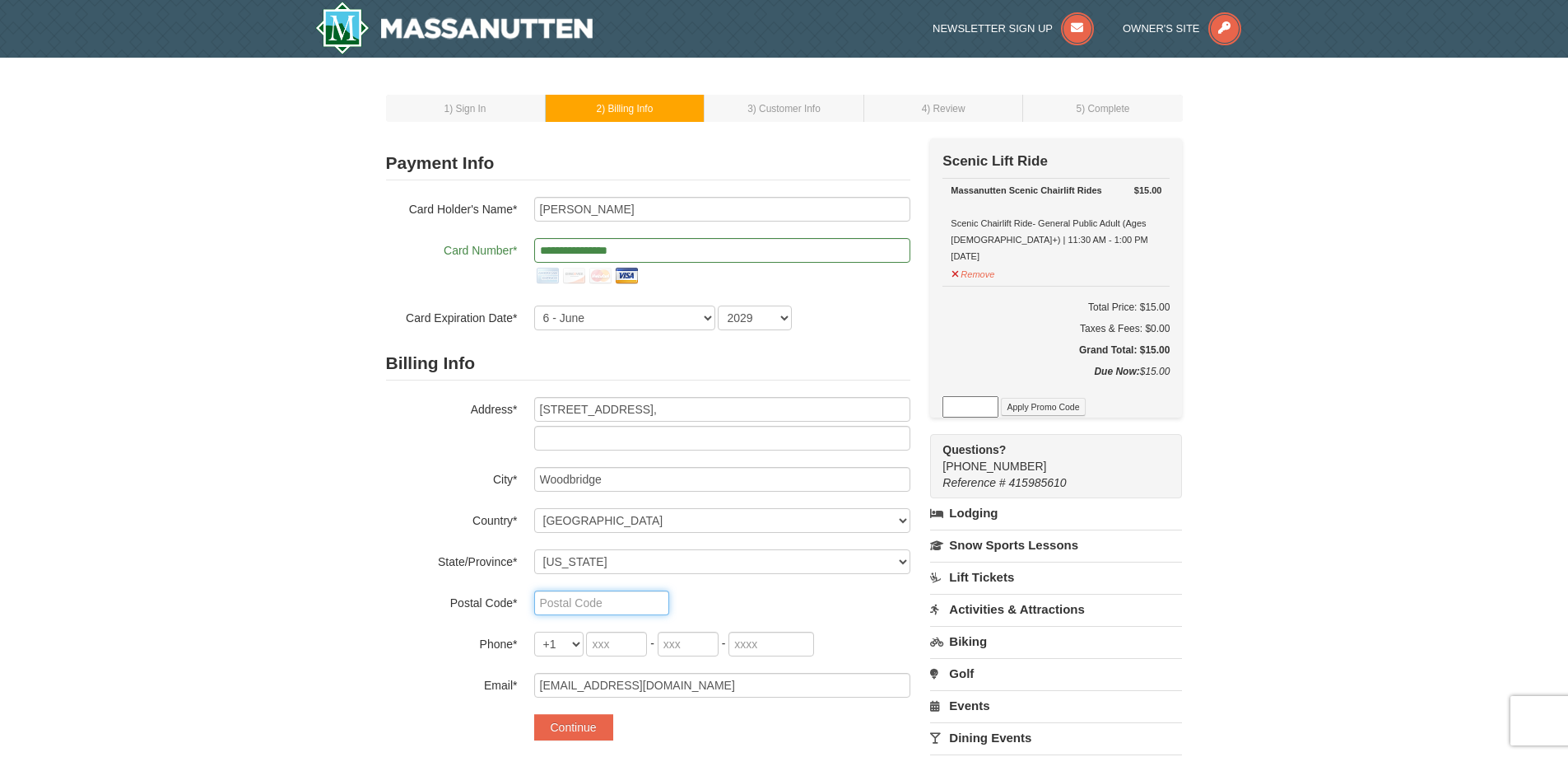
type input "22193"
type input "703"
type input "732"
type input "8572"
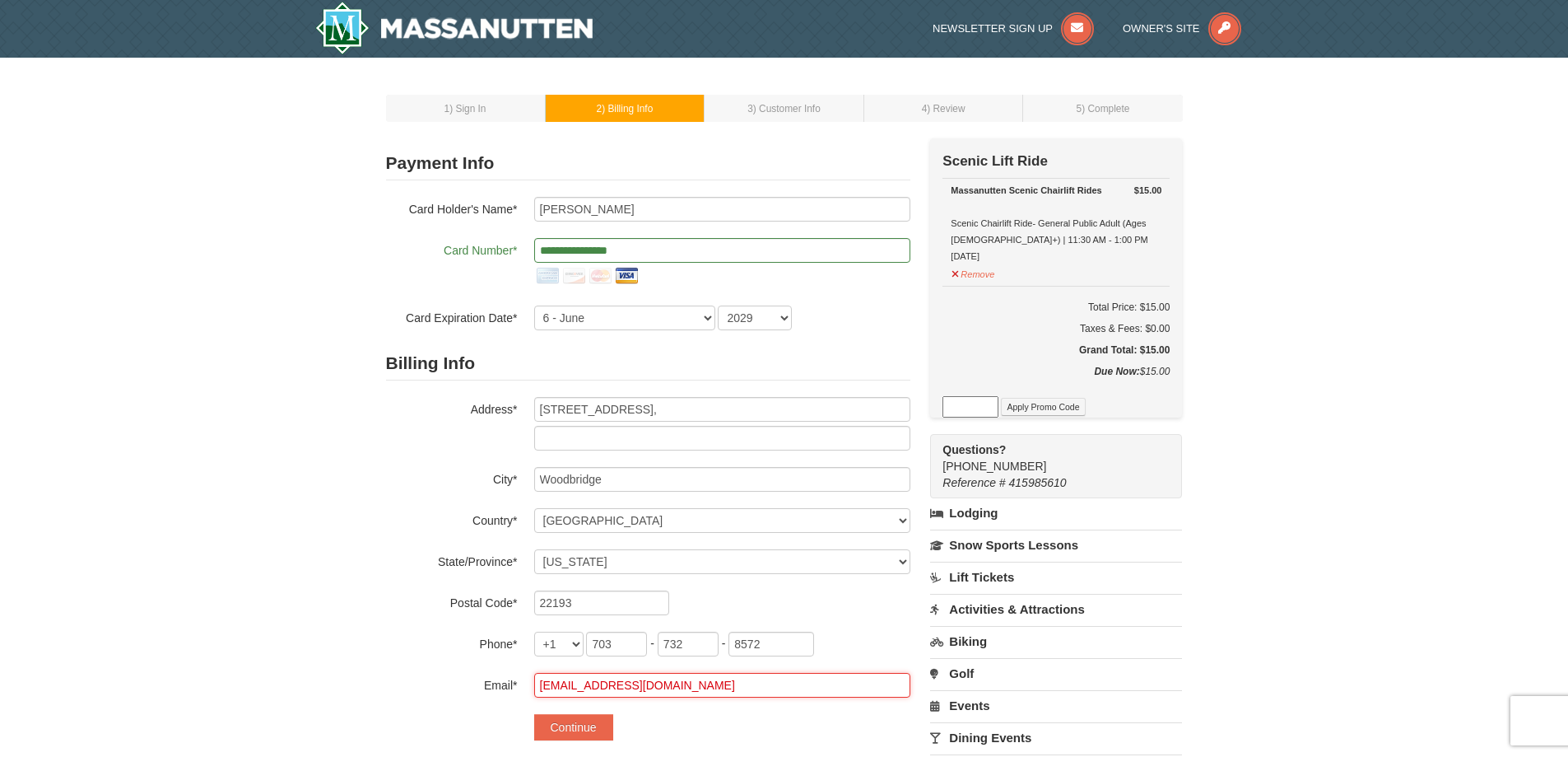
type input "[EMAIL_ADDRESS][DOMAIN_NAME]"
click at [328, 540] on div "1 ) Sign In 2 ) Billing Info 3 ) Customer Info ) Review ×" at bounding box center [784, 496] width 1568 height 878
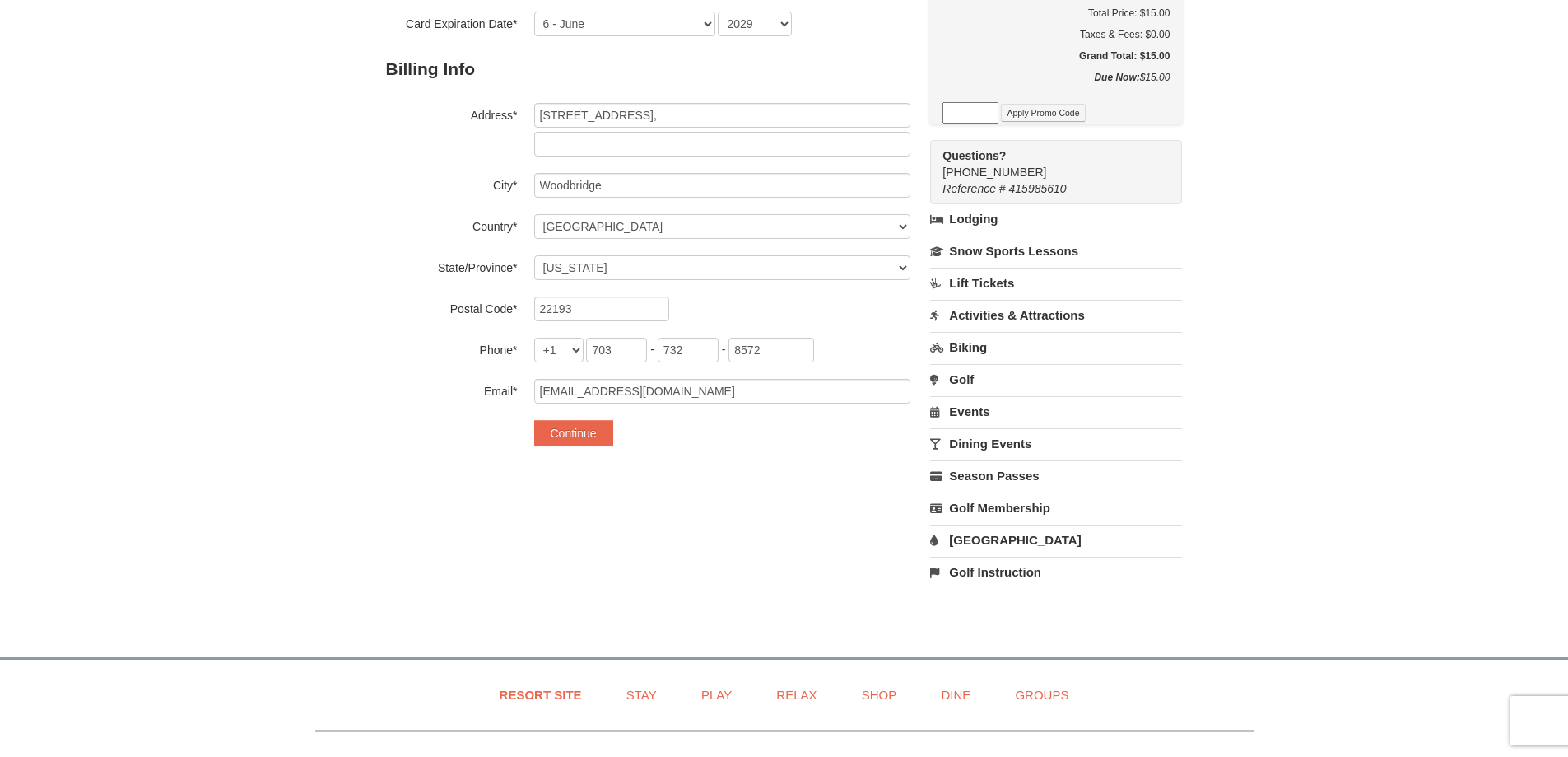
scroll to position [296, 0]
click at [577, 434] on button "Continue" at bounding box center [573, 431] width 79 height 27
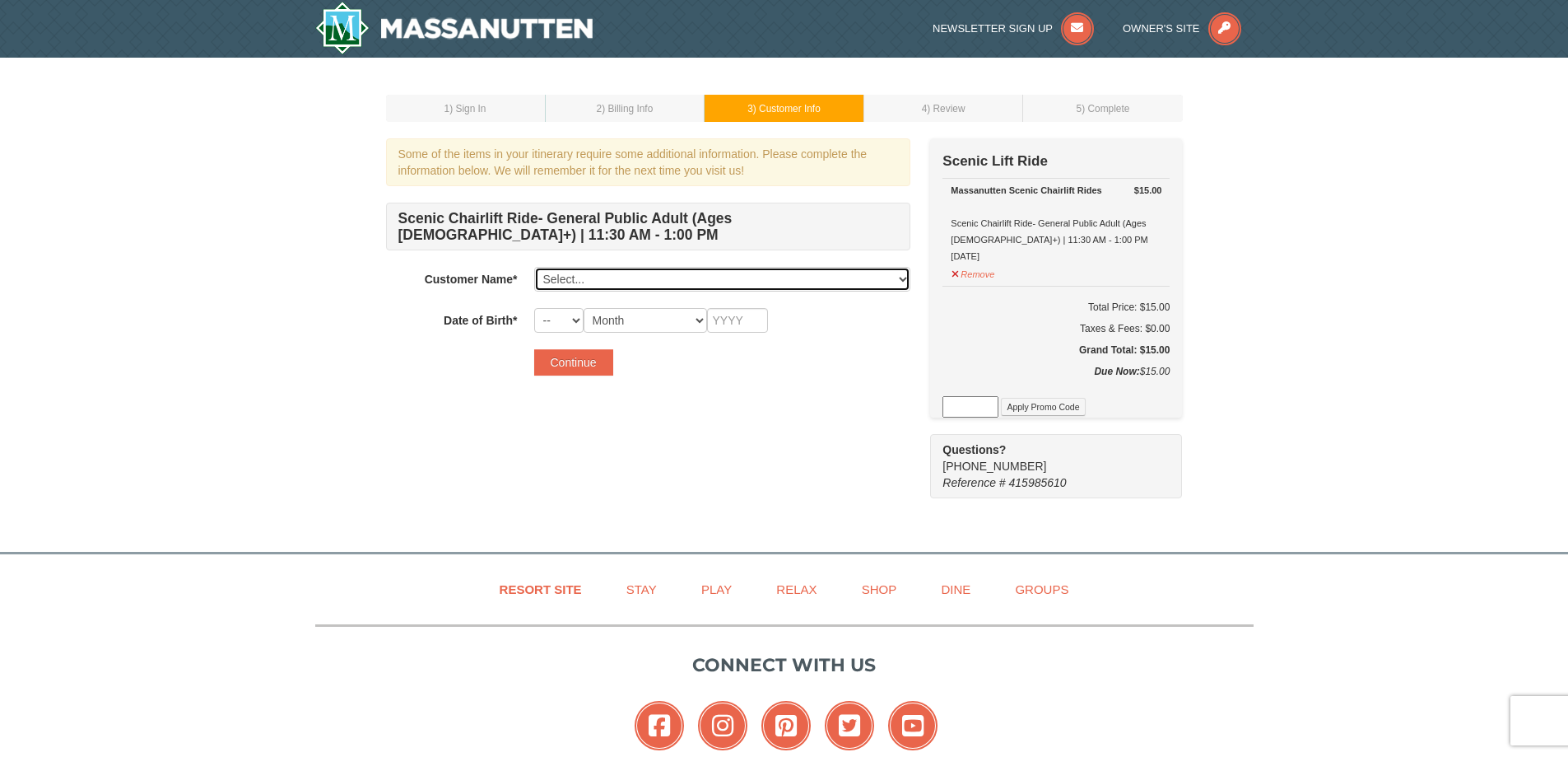
click at [701, 270] on select "Select... [PERSON_NAME] Add New..." at bounding box center [722, 280] width 376 height 25
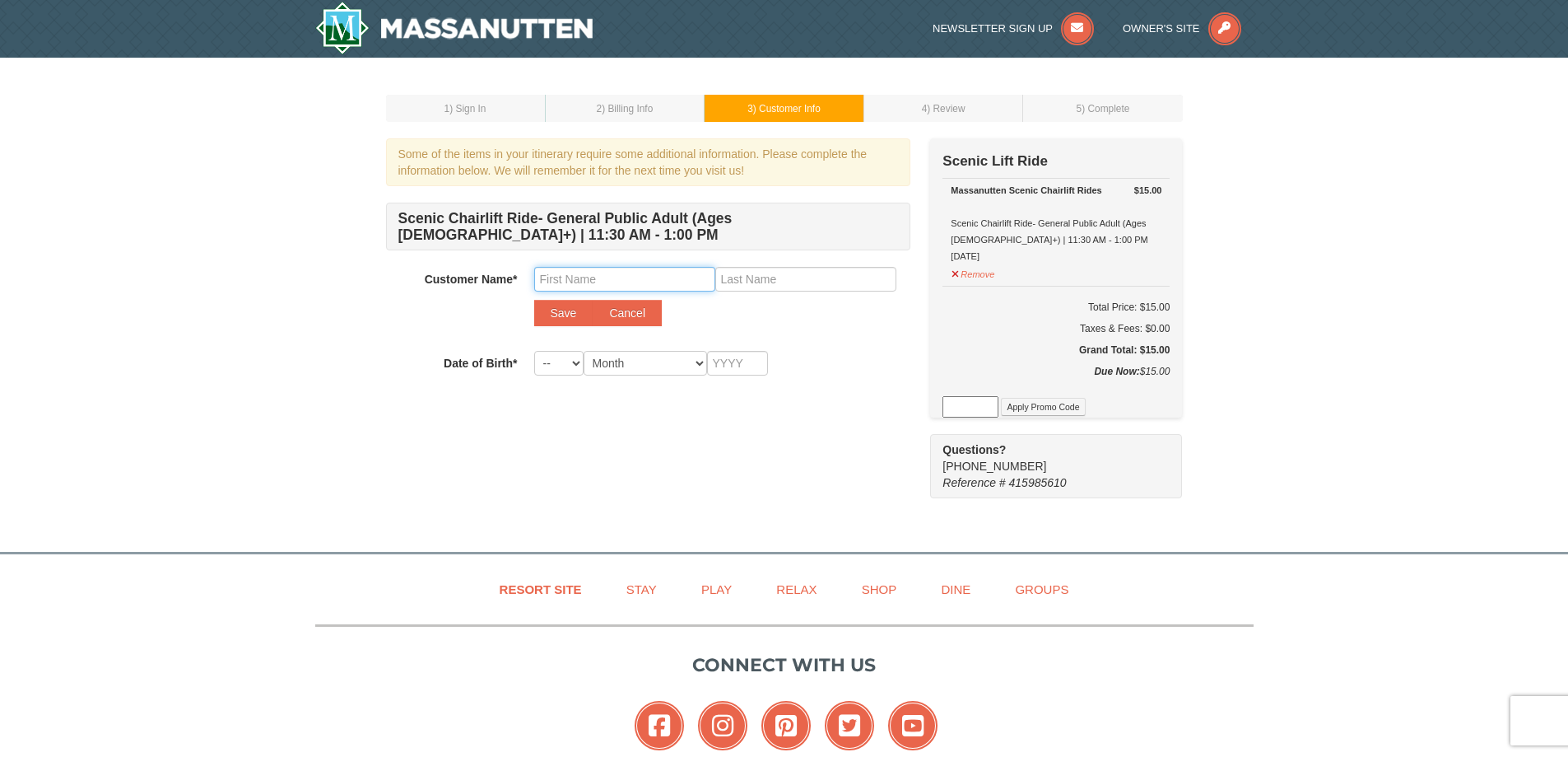
click at [608, 287] on input "text" at bounding box center [624, 280] width 181 height 25
type input "[PERSON_NAME]"
click at [755, 281] on input "text" at bounding box center [806, 280] width 181 height 25
type input "Menye"
click at [714, 313] on div "Save Cancel" at bounding box center [722, 313] width 376 height 27
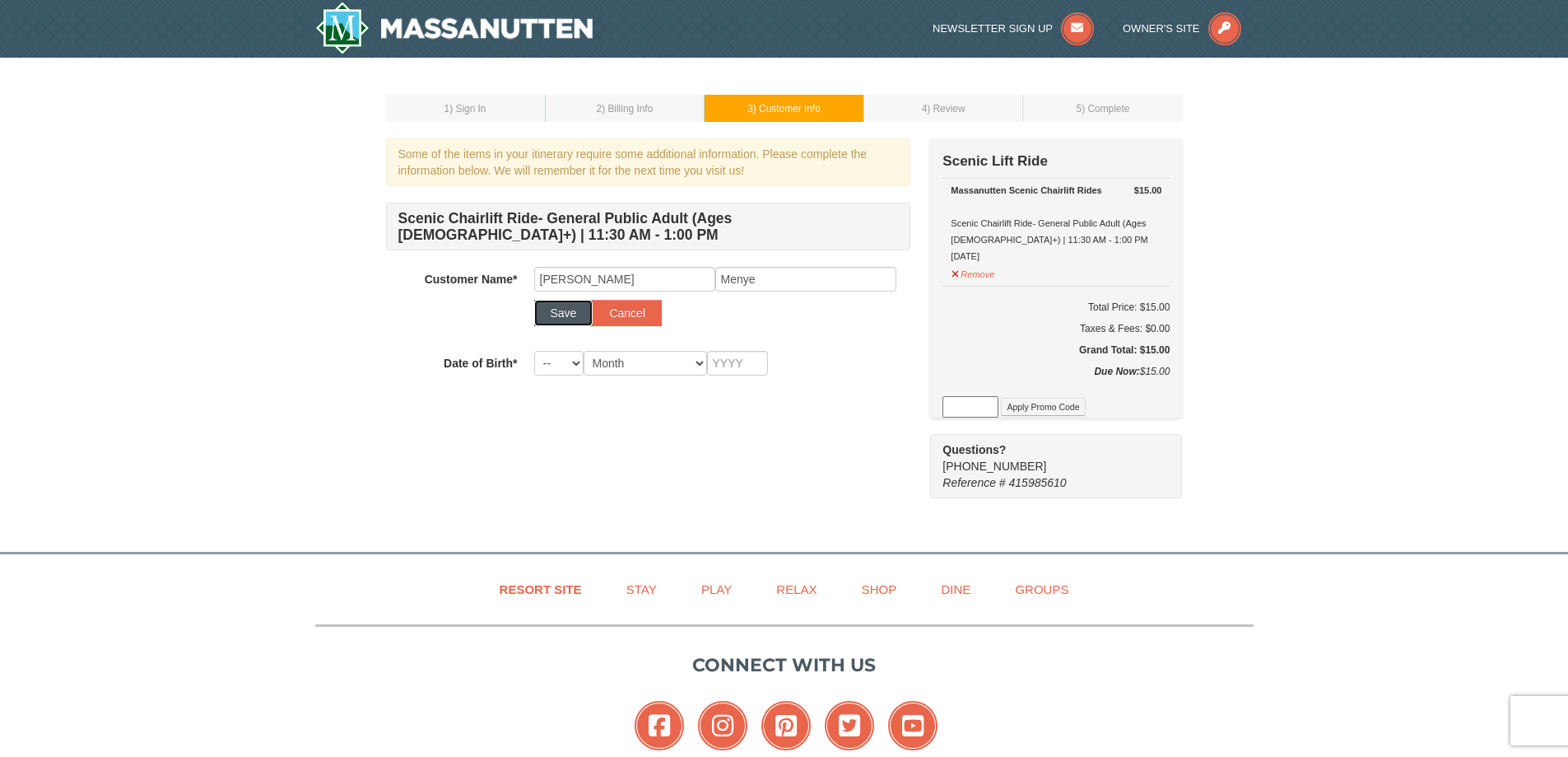
click at [573, 309] on button "Save" at bounding box center [563, 313] width 59 height 27
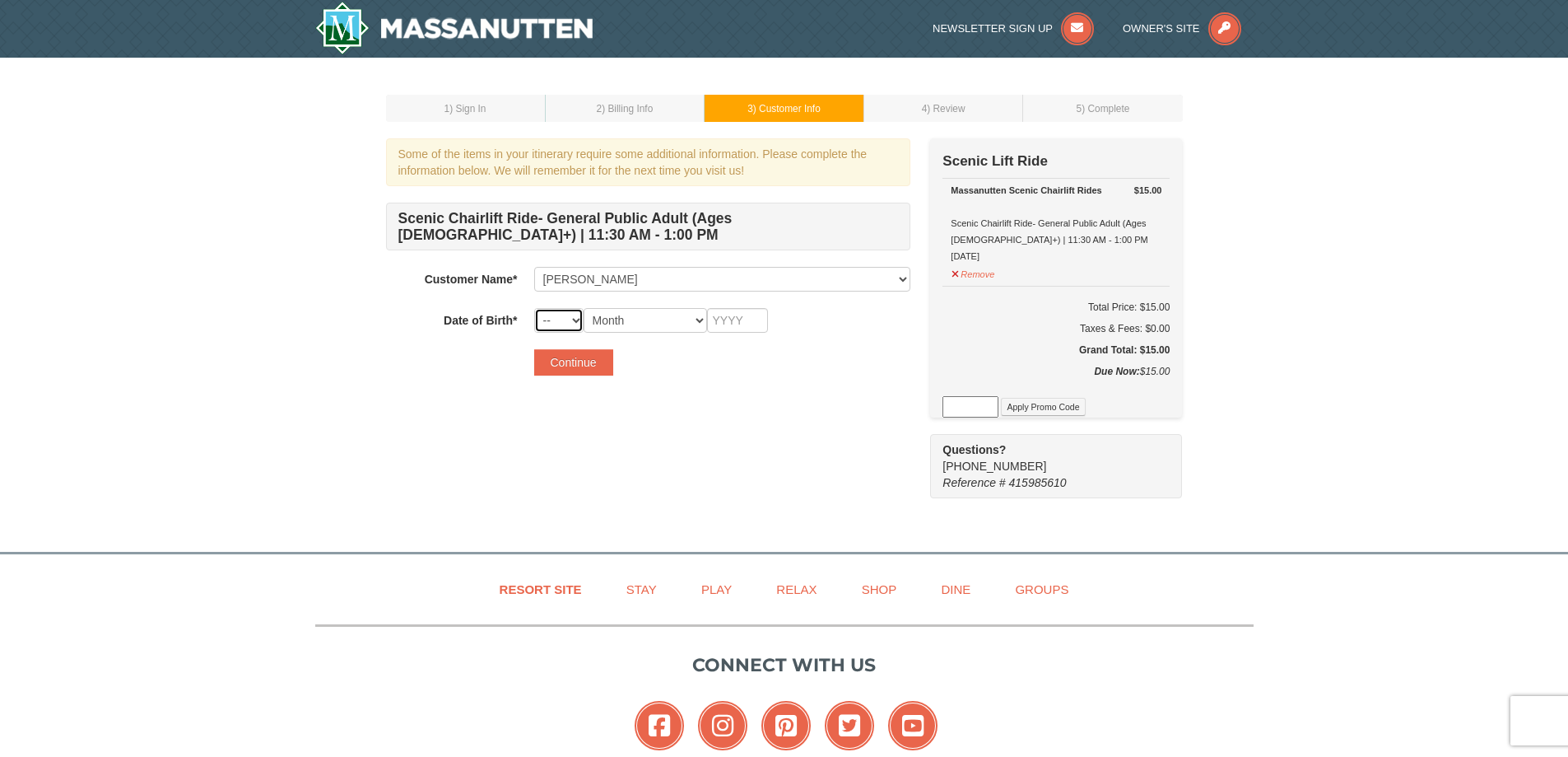
click at [550, 309] on select "-- 01 02 03 04 05 06 07 08 09 10 11 12 13 14 15 16 17 18 19 20 21 22 23 24 25 2…" at bounding box center [559, 320] width 50 height 25
select select "02"
click at [534, 308] on select "-- 01 02 03 04 05 06 07 08 09 10 11 12 13 14 15 16 17 18 19 20 21 22 23 24 25 2…" at bounding box center [559, 320] width 50 height 25
click at [650, 320] on select "Month January February March April May June July August September October Novem…" at bounding box center [645, 320] width 123 height 25
select select "02"
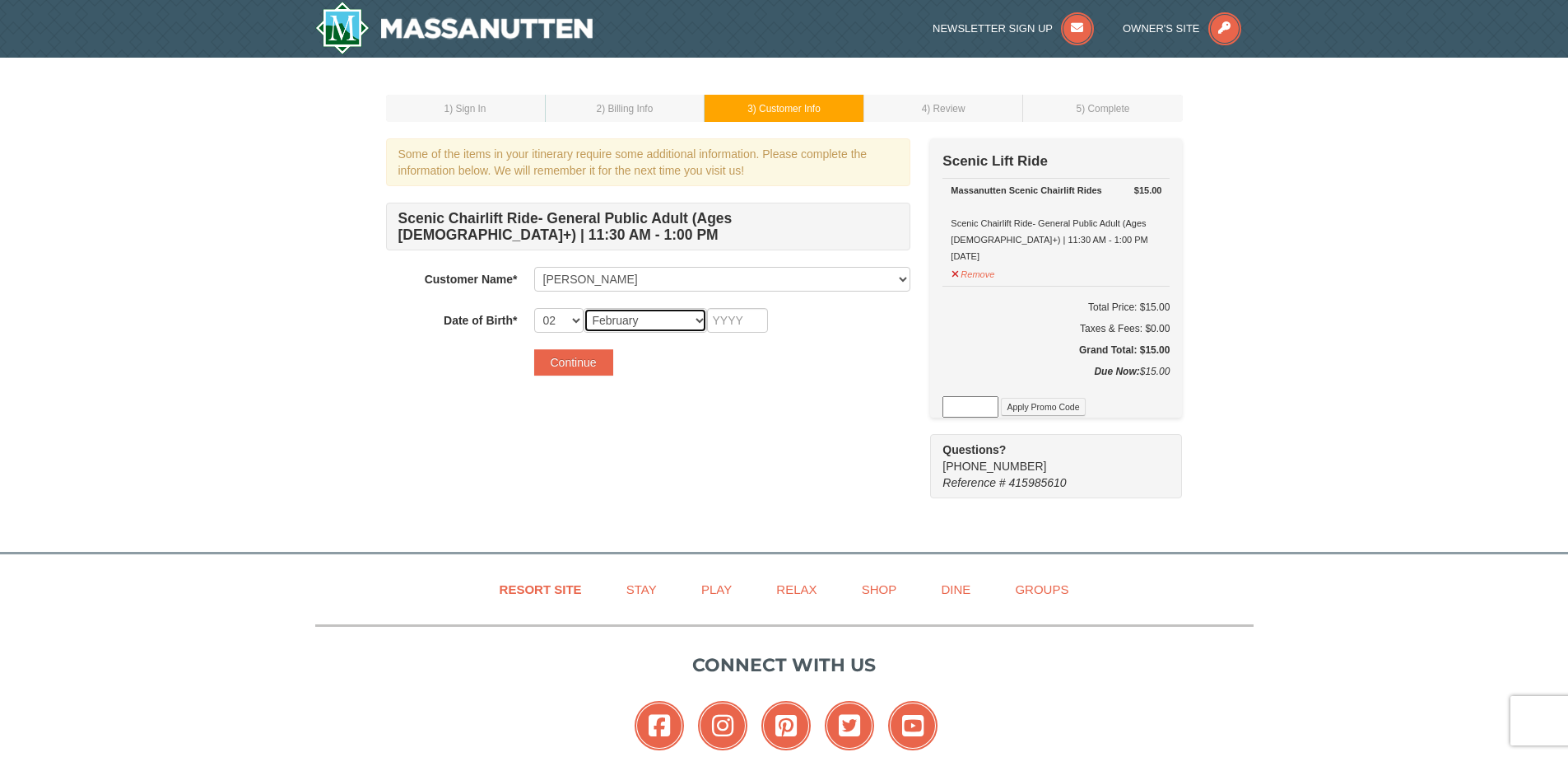
click at [584, 308] on select "Month January February March April May June July August September October Novem…" at bounding box center [645, 320] width 123 height 25
click at [761, 323] on input "text" at bounding box center [737, 320] width 61 height 25
type input "2"
type input "1995"
click at [668, 393] on div "Some of the items in your itinerary require some additional information. Please…" at bounding box center [784, 319] width 797 height 360
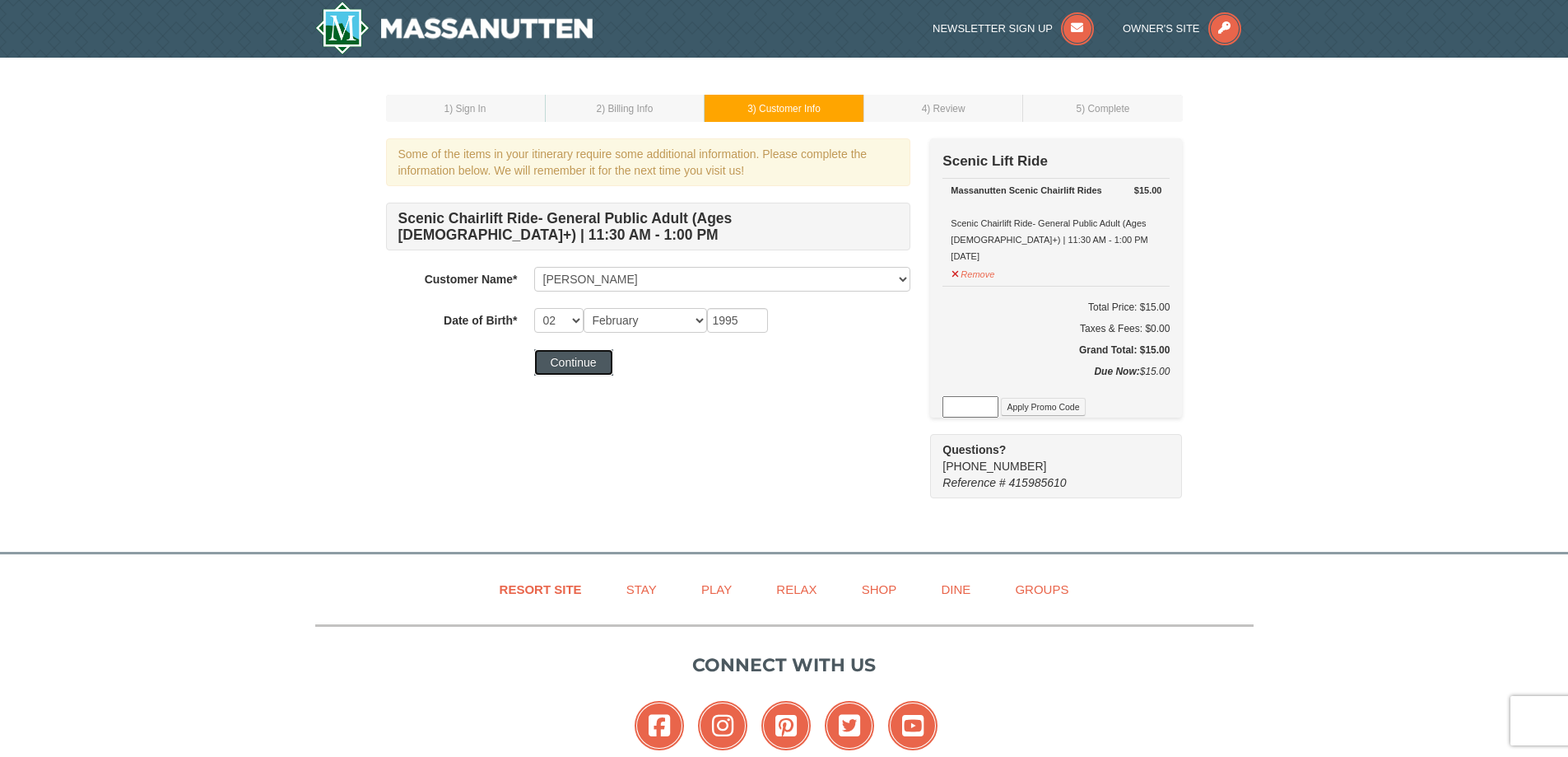
click at [581, 370] on button "Continue" at bounding box center [573, 363] width 79 height 27
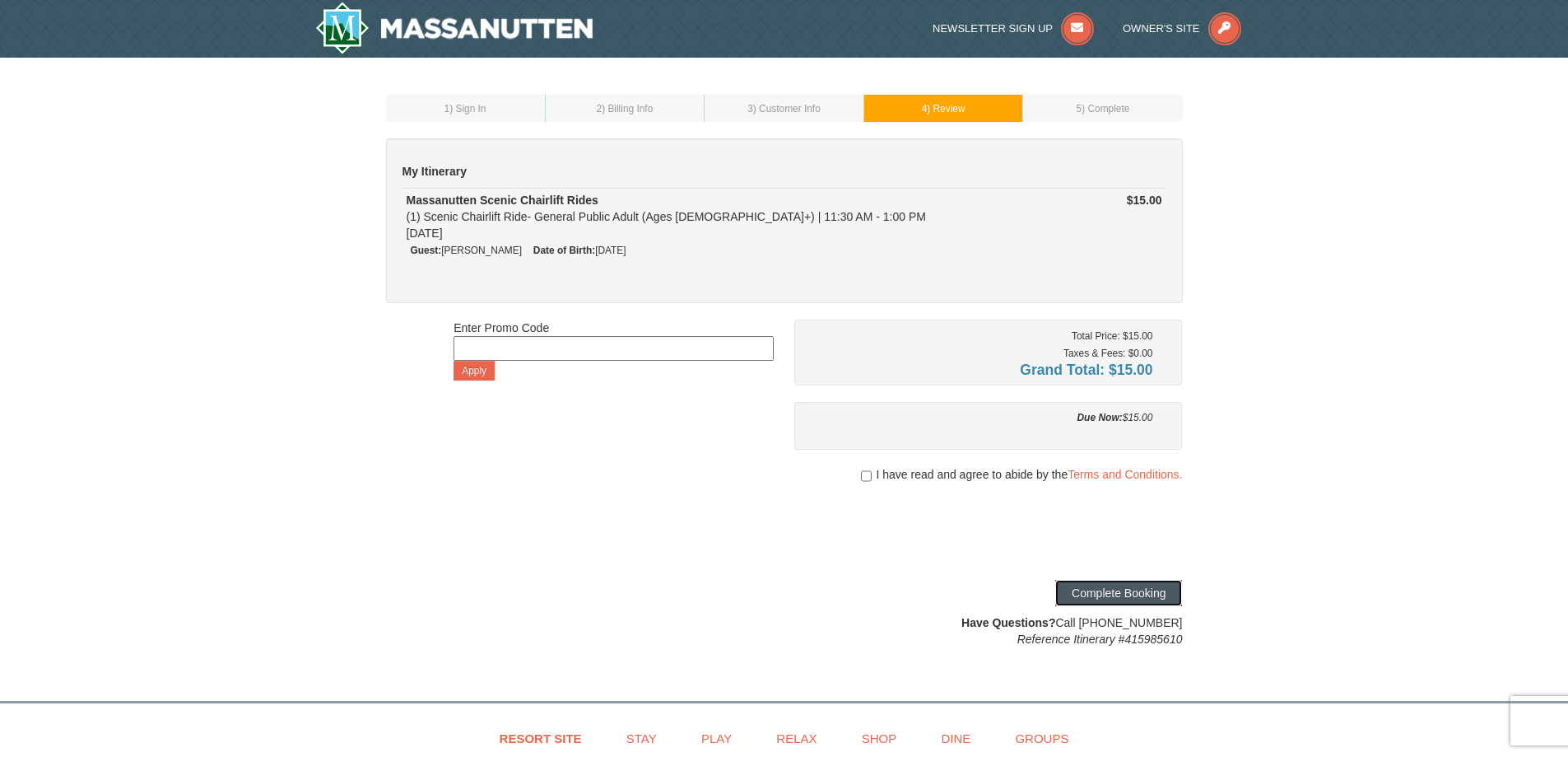
click at [1143, 594] on button "Complete Booking" at bounding box center [1118, 594] width 127 height 27
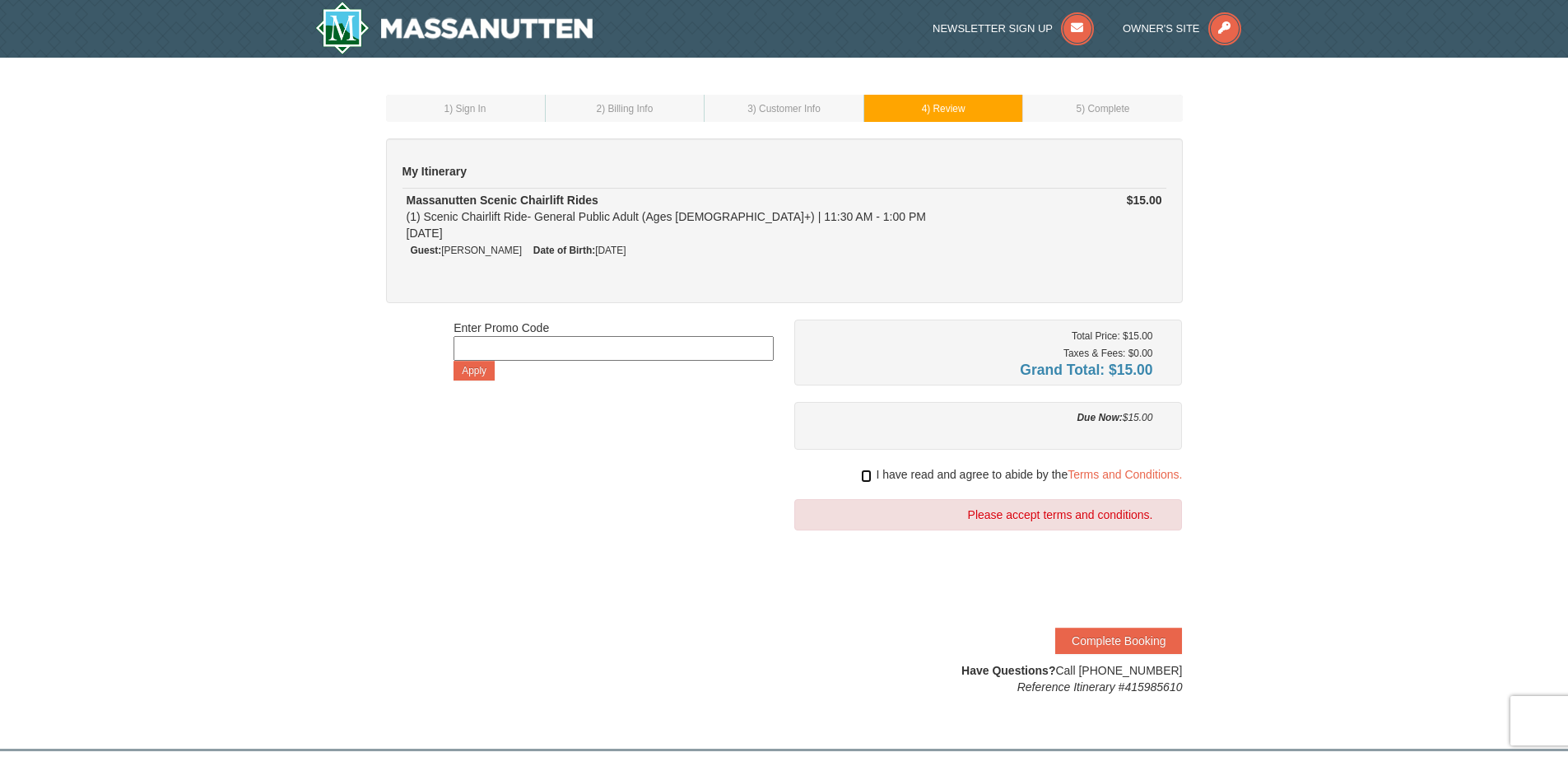
click at [866, 475] on input "checkbox" at bounding box center [866, 476] width 11 height 13
checkbox input "true"
click at [1117, 632] on button "Complete Booking" at bounding box center [1118, 641] width 127 height 27
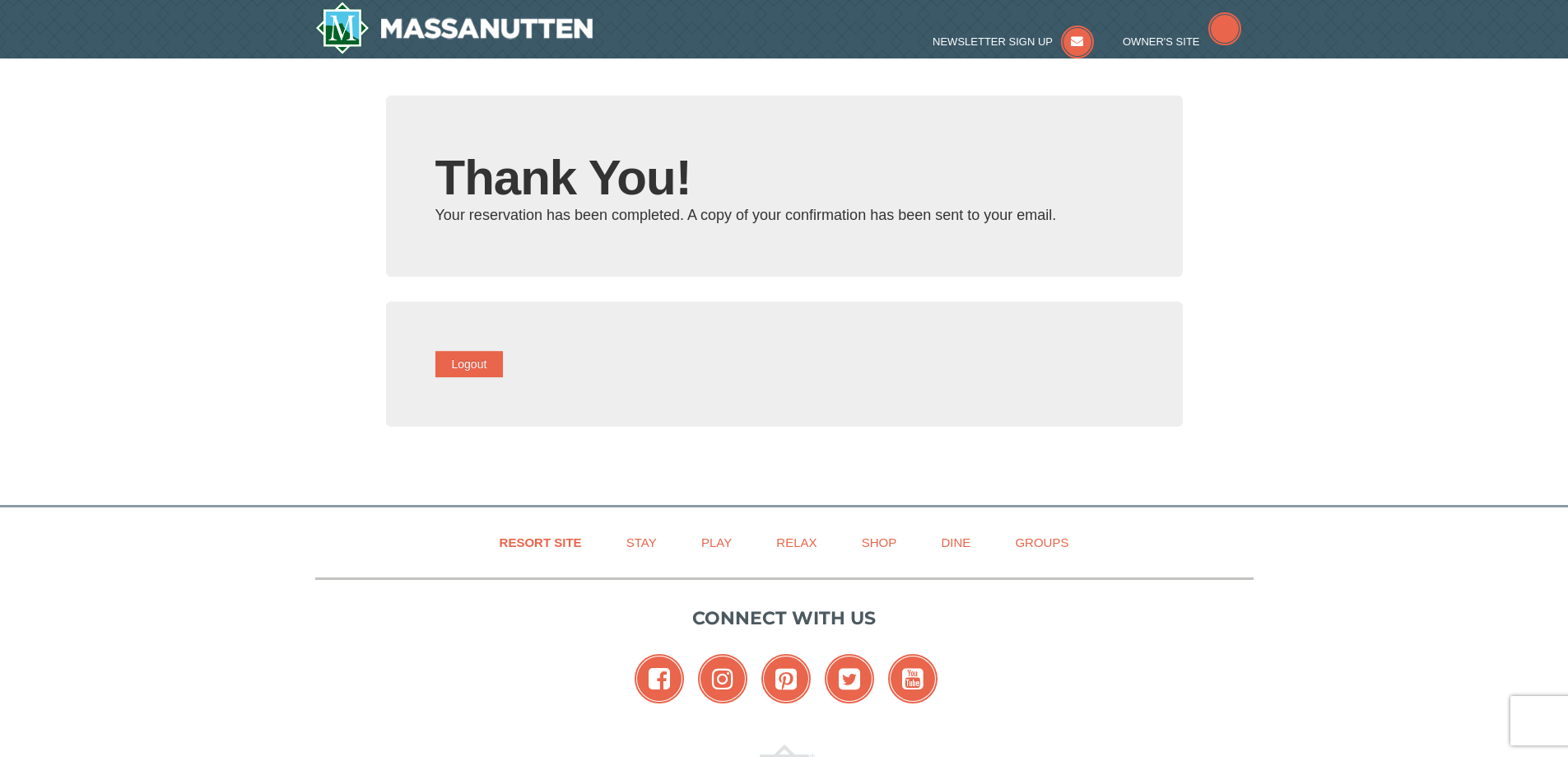
type input "[EMAIL_ADDRESS][DOMAIN_NAME]"
